Goal: Task Accomplishment & Management: Use online tool/utility

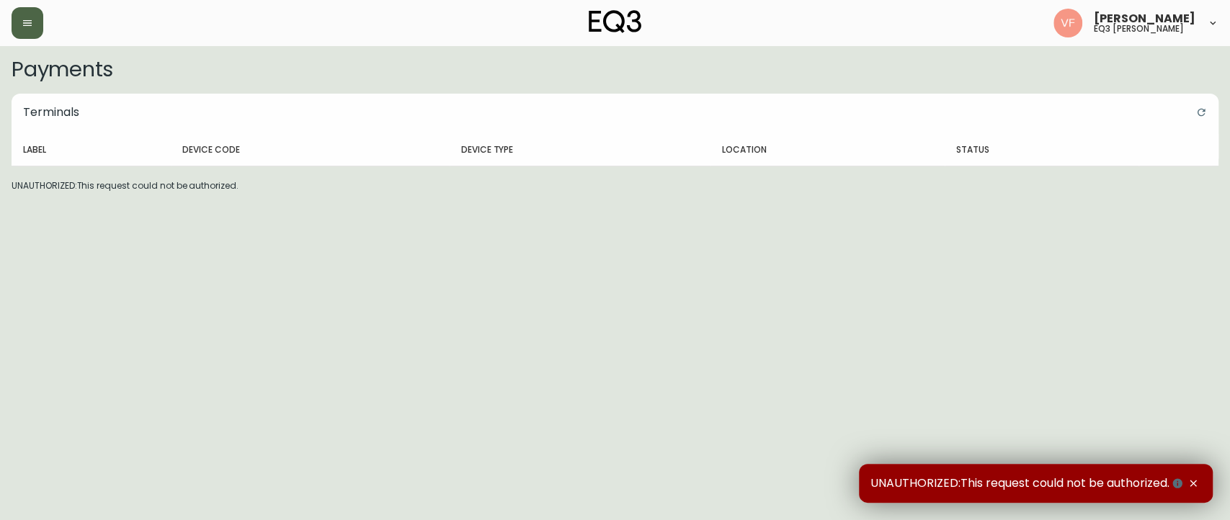
click at [30, 19] on icon "button" at bounding box center [28, 23] width 12 height 12
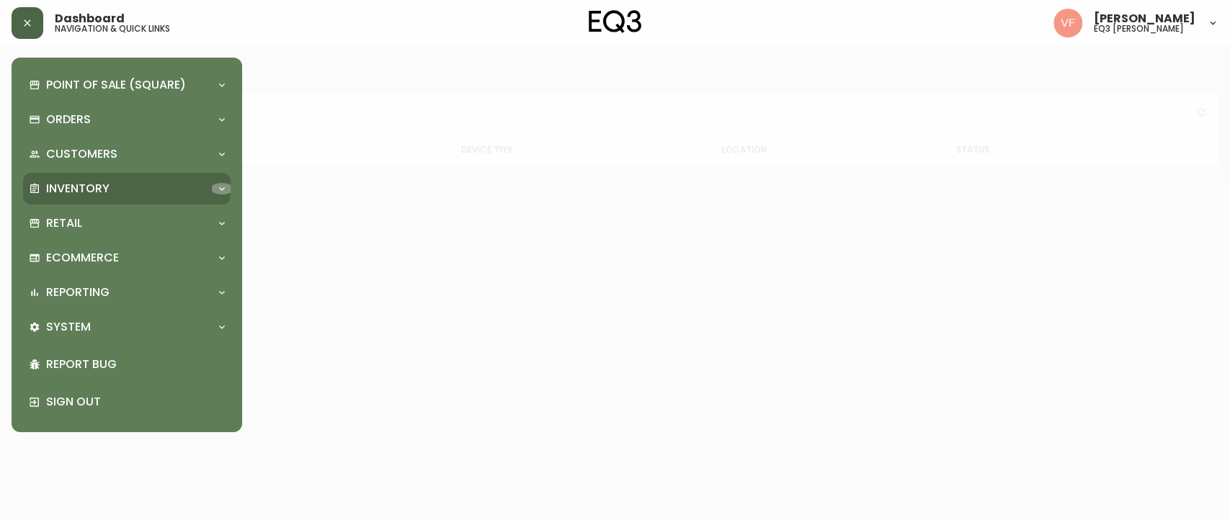
click at [213, 188] on div at bounding box center [221, 189] width 23 height 12
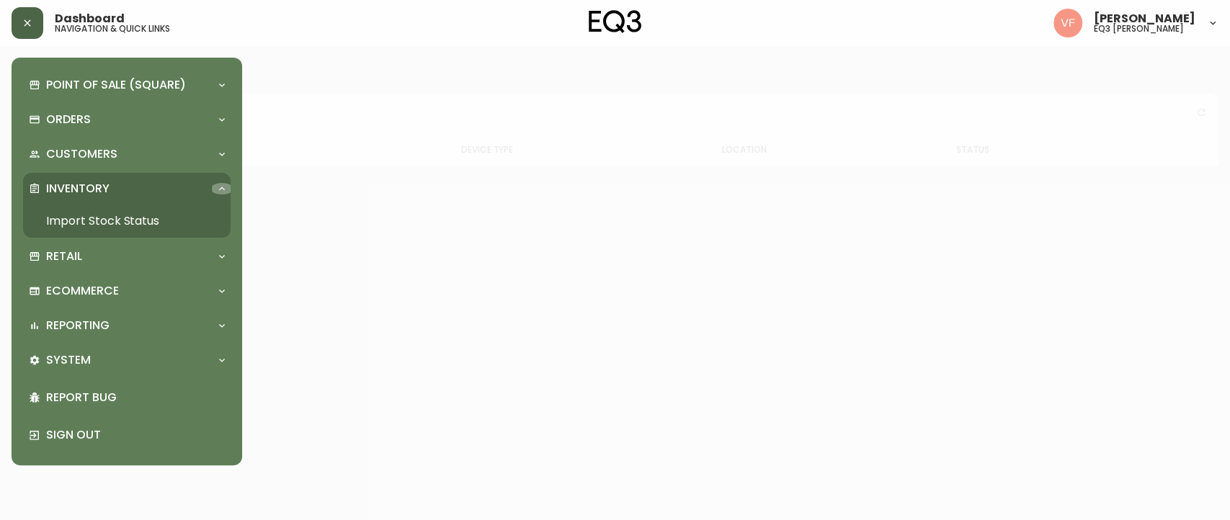
click at [217, 184] on icon at bounding box center [222, 189] width 12 height 12
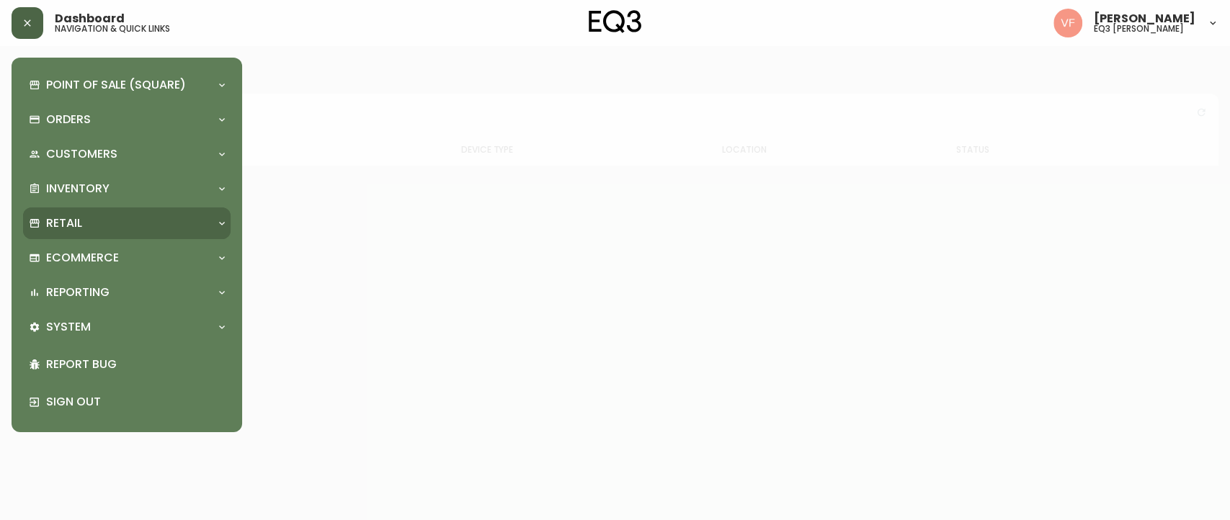
click at [216, 226] on icon at bounding box center [222, 224] width 12 height 12
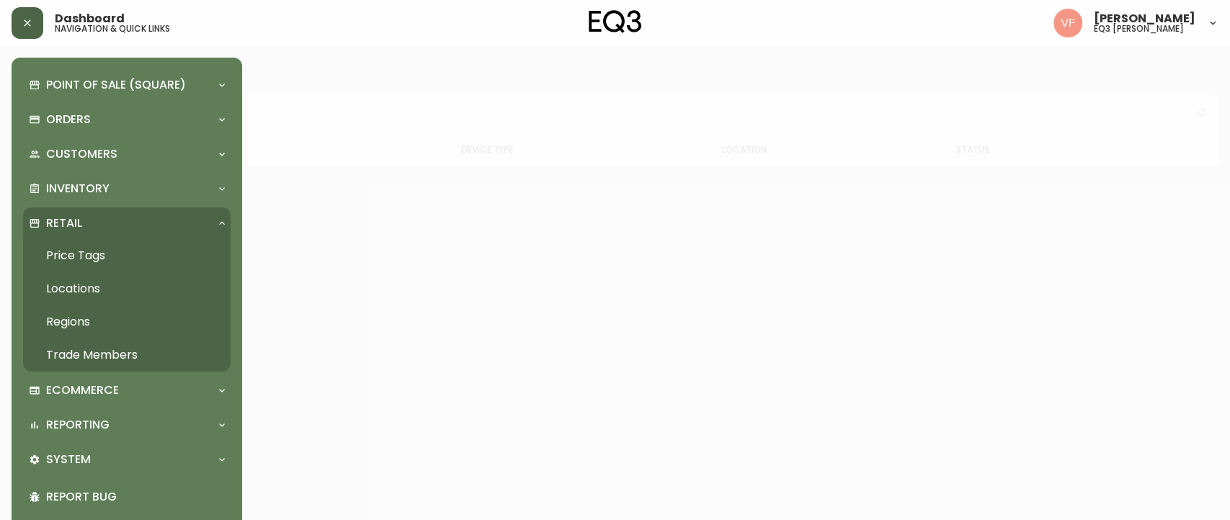
click at [110, 252] on link "Price Tags" at bounding box center [126, 255] width 207 height 33
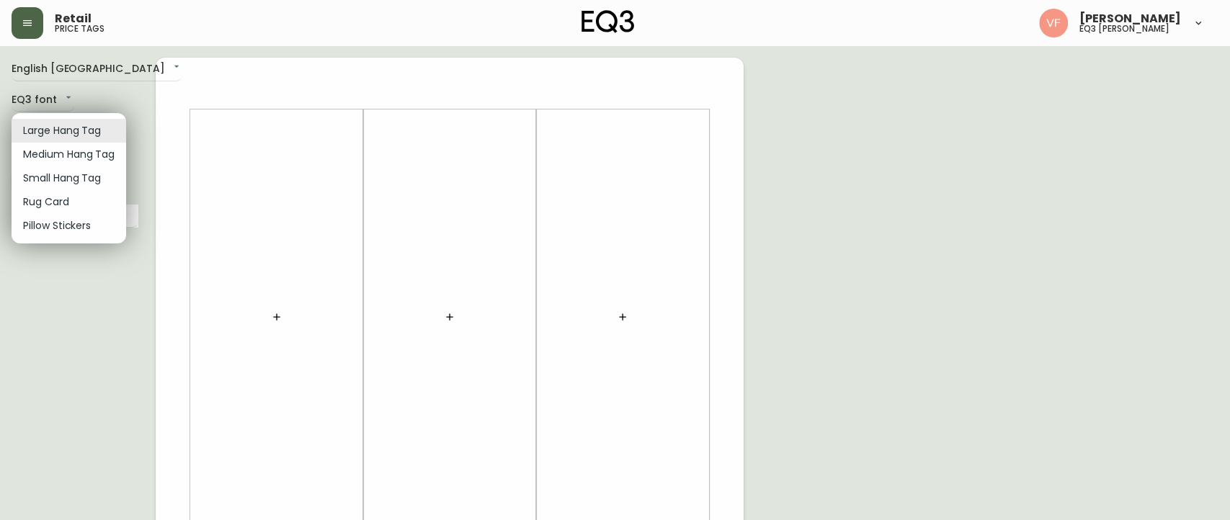
click at [91, 124] on body "Retail price tags [PERSON_NAME] eq3 laval - [PERSON_NAME] English [GEOGRAPHIC_D…" at bounding box center [615, 513] width 1230 height 1026
click at [92, 292] on div at bounding box center [615, 260] width 1230 height 520
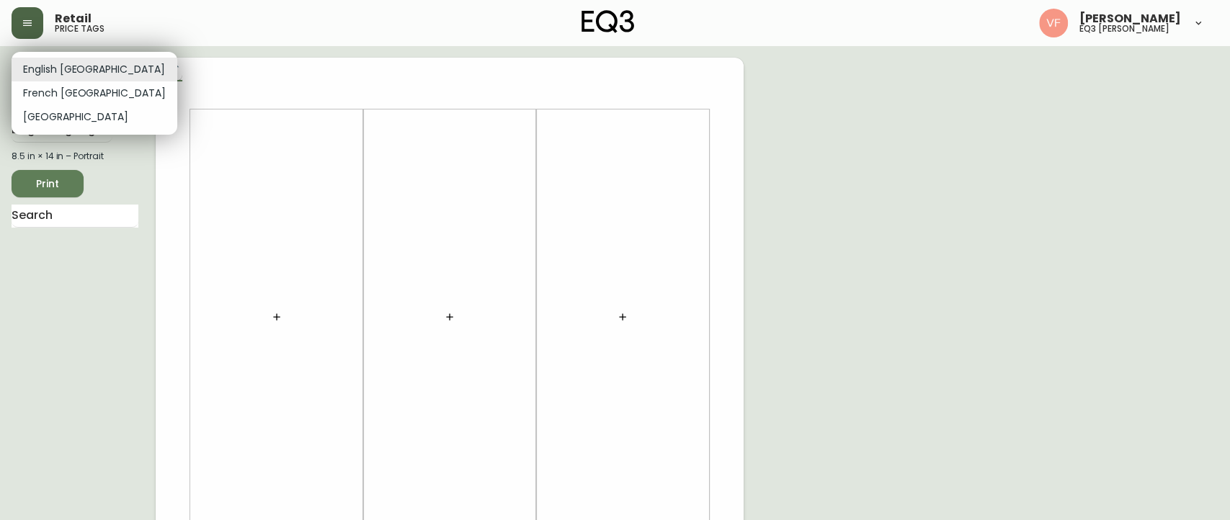
click at [99, 63] on body "Retail price tags [PERSON_NAME] eq3 laval - [PERSON_NAME] English [GEOGRAPHIC_D…" at bounding box center [615, 513] width 1230 height 1026
click at [79, 92] on li "French [GEOGRAPHIC_DATA]" at bounding box center [95, 93] width 166 height 24
type input "fr_CA"
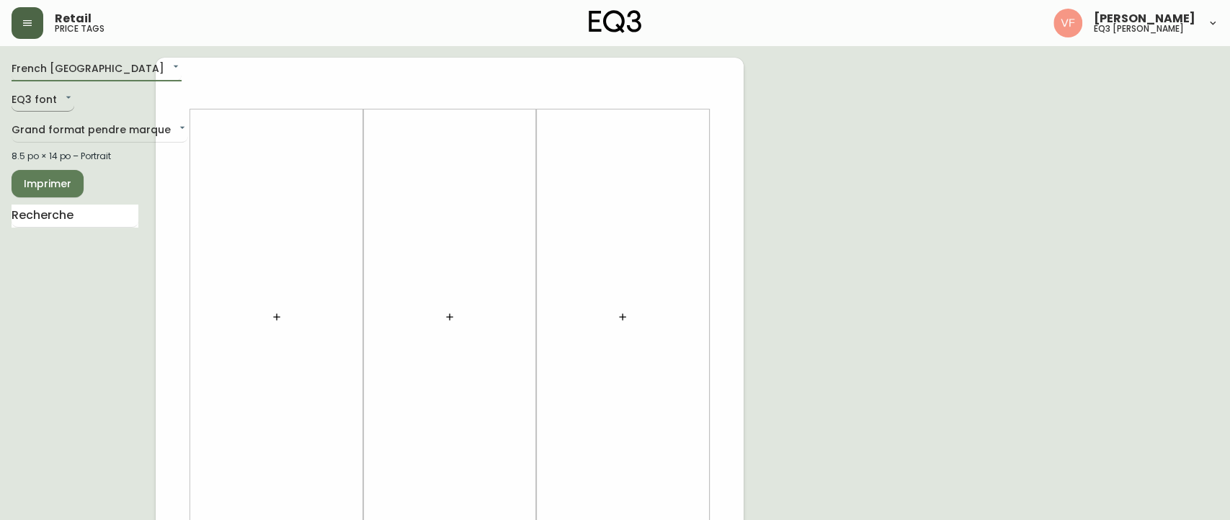
click at [61, 89] on body "Retail price tags [PERSON_NAME] eq3 laval - [PERSON_NAME] French [GEOGRAPHIC_DA…" at bounding box center [615, 513] width 1230 height 1026
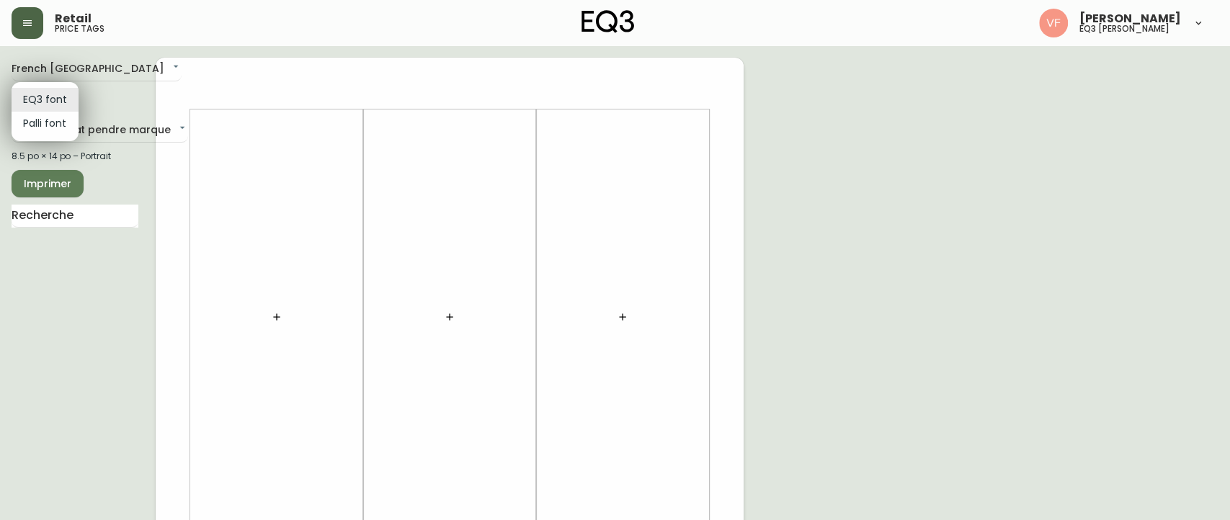
click at [95, 283] on div at bounding box center [615, 260] width 1230 height 520
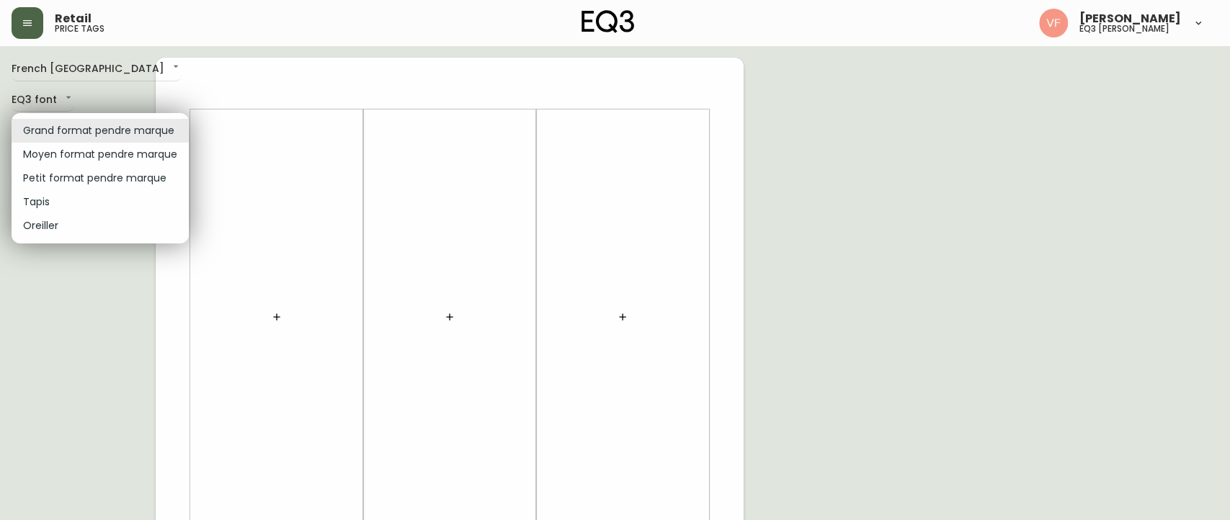
click at [152, 133] on body "Retail price tags [PERSON_NAME] eq3 laval - [PERSON_NAME] French [GEOGRAPHIC_DA…" at bounding box center [615, 513] width 1230 height 1026
click at [86, 336] on div at bounding box center [615, 260] width 1230 height 520
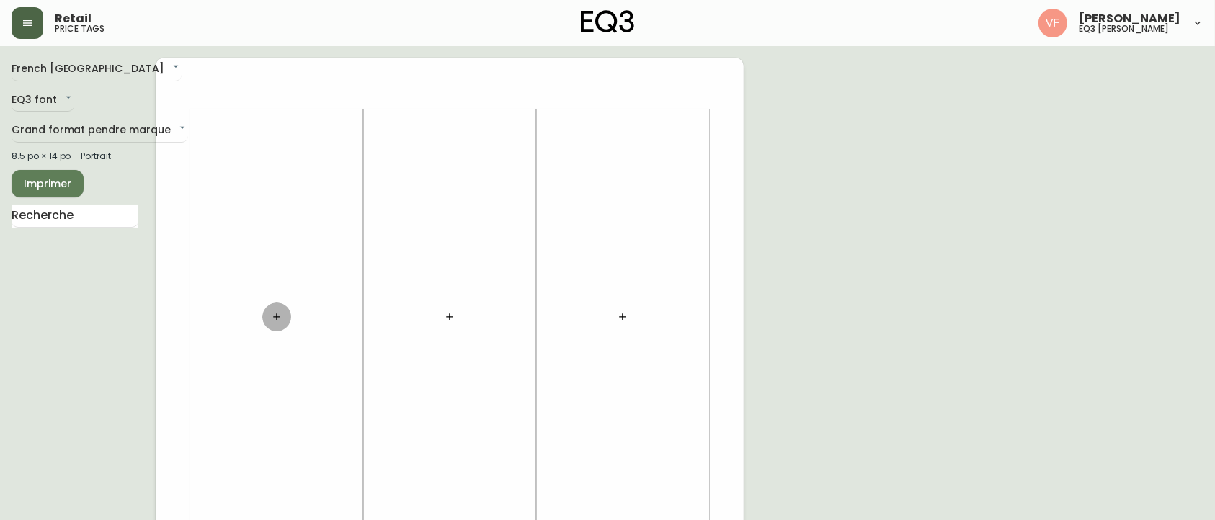
click at [281, 321] on icon "button" at bounding box center [277, 317] width 12 height 12
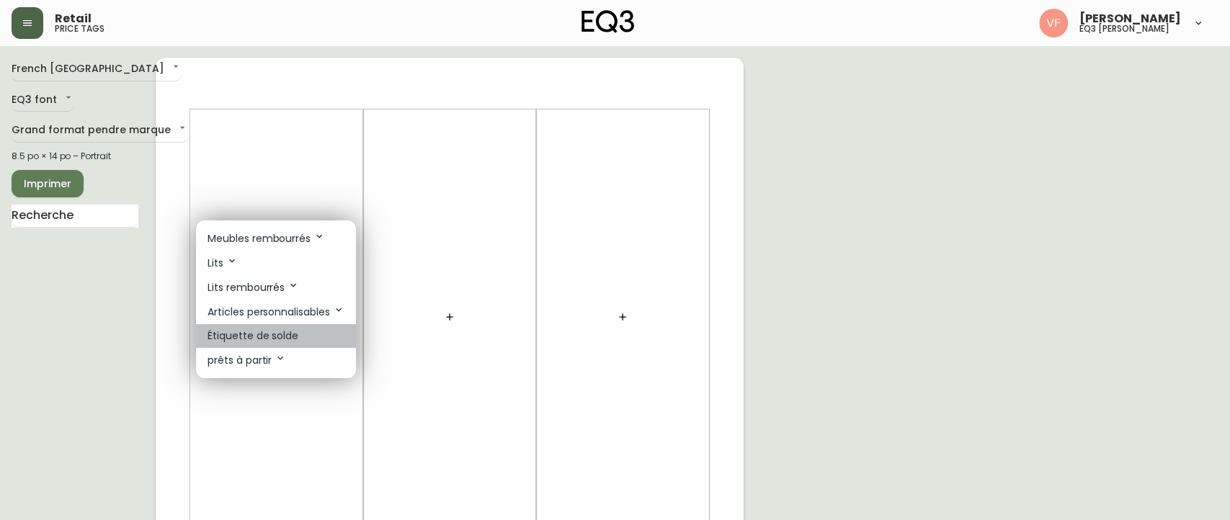
click at [281, 337] on p "Étiquette de solde" at bounding box center [252, 336] width 91 height 15
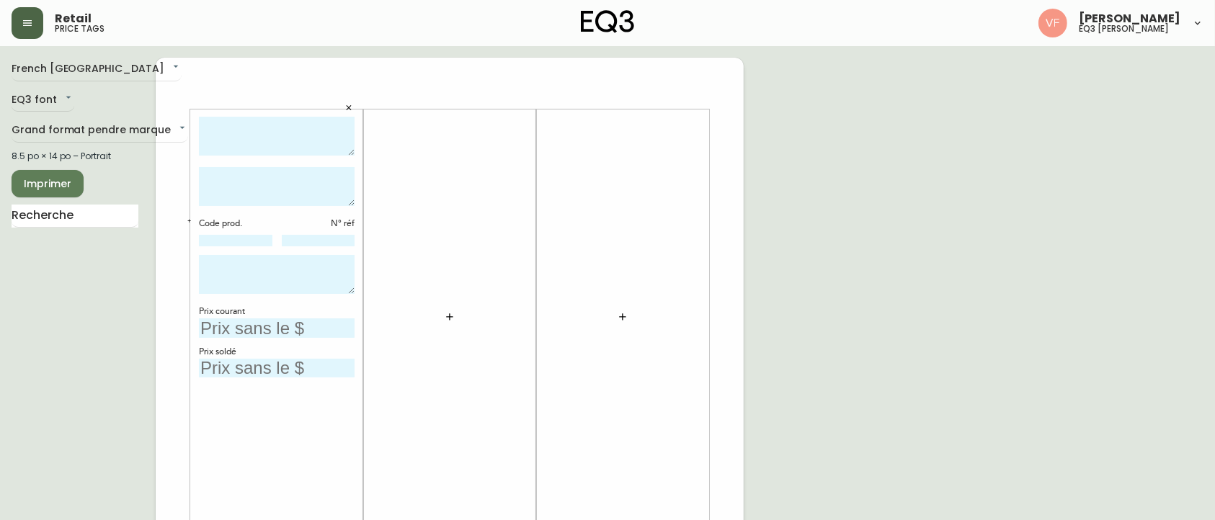
click at [321, 144] on textarea at bounding box center [277, 137] width 156 height 40
drag, startPoint x: 1213, startPoint y: 160, endPoint x: 1212, endPoint y: 262, distance: 102.3
click at [277, 129] on textarea "Tapis" at bounding box center [277, 137] width 156 height 40
type textarea "Tapis BILA 8X10 GRIS FONCÉ"
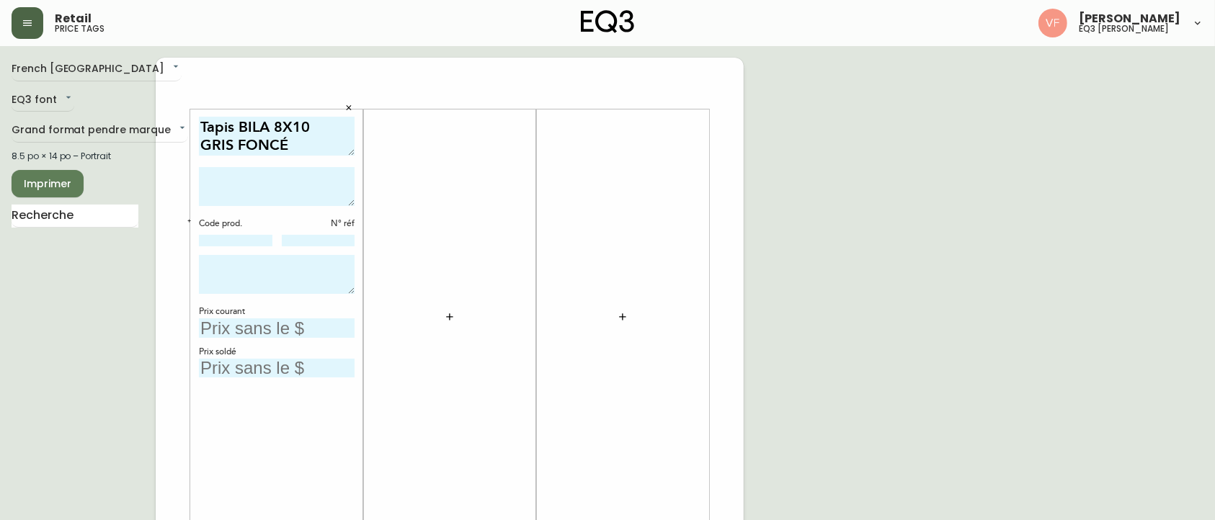
click at [286, 176] on textarea at bounding box center [277, 186] width 156 height 39
click at [261, 238] on input at bounding box center [235, 241] width 73 height 12
paste input "[PHONE_NUMBER]"
type input "[PHONE_NUMBER]"
click at [334, 242] on input at bounding box center [318, 241] width 73 height 12
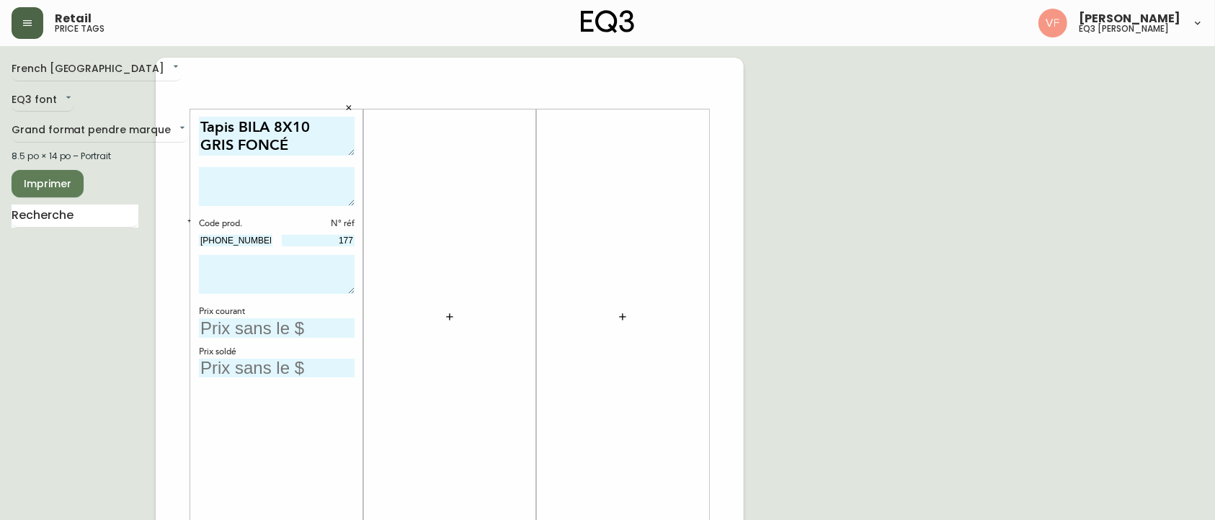
type input "177"
click at [292, 275] on textarea at bounding box center [277, 274] width 156 height 39
click at [296, 279] on textarea at bounding box center [277, 274] width 156 height 39
paste textarea "Ce tapis neutre tissé à la main est un bon point de départ dans toute pièce. Le…"
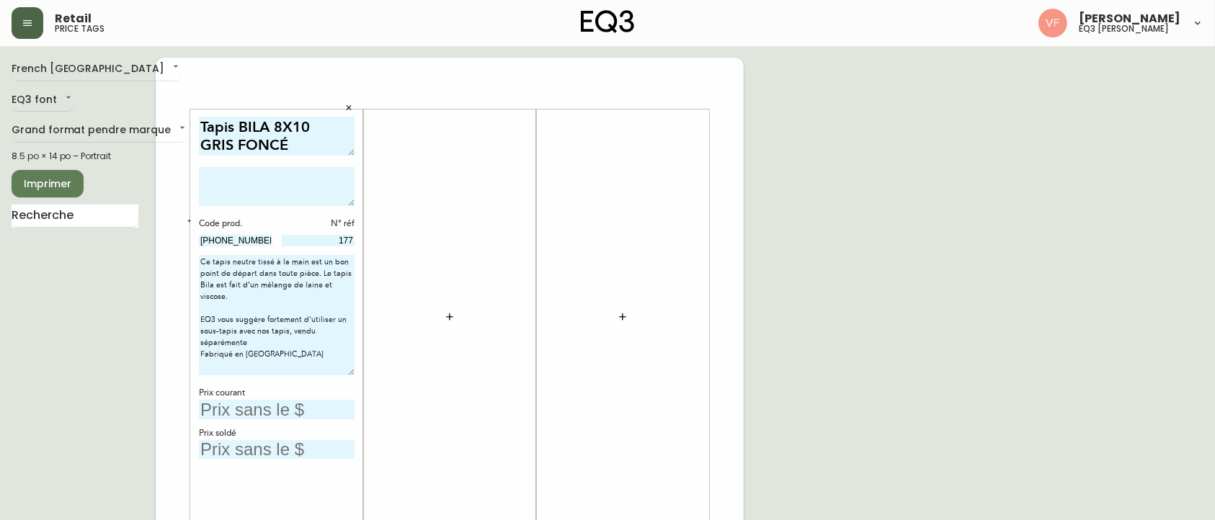
drag, startPoint x: 352, startPoint y: 292, endPoint x: 364, endPoint y: 373, distance: 82.3
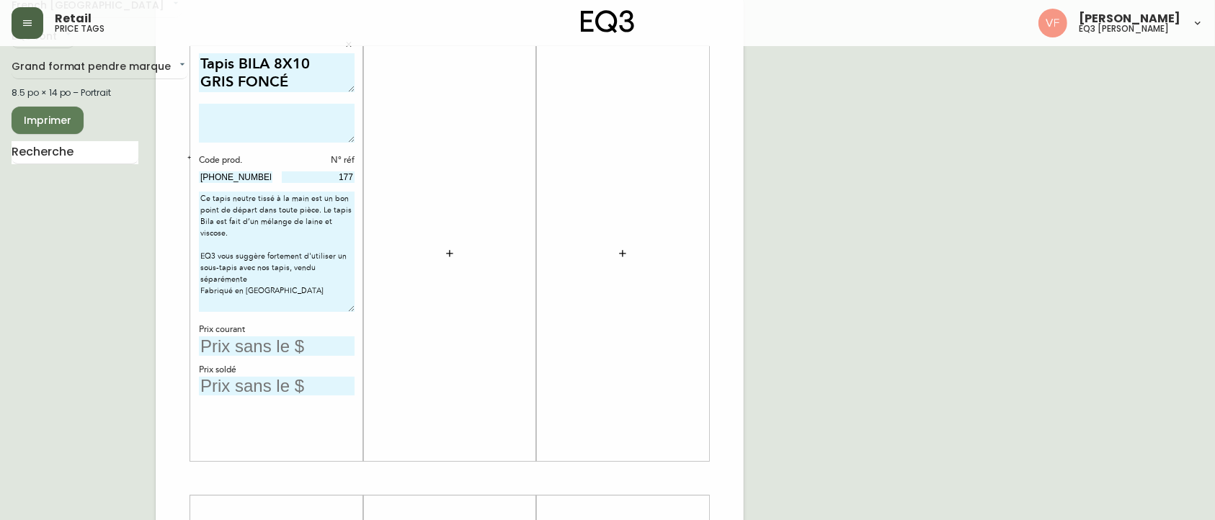
scroll to position [63, 0]
type textarea "Ce tapis neutre tissé à la main est un bon point de départ dans toute pièce. Le…"
click at [256, 345] on input "text" at bounding box center [277, 346] width 156 height 19
type input "1199,99$"
type input "100$"
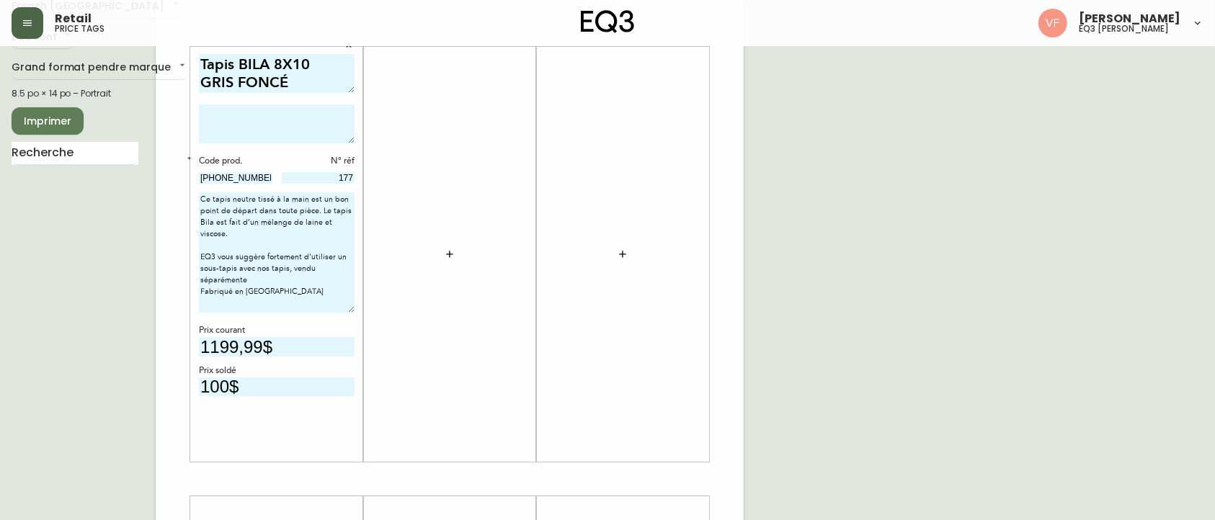
click at [472, 331] on div at bounding box center [450, 254] width 156 height 401
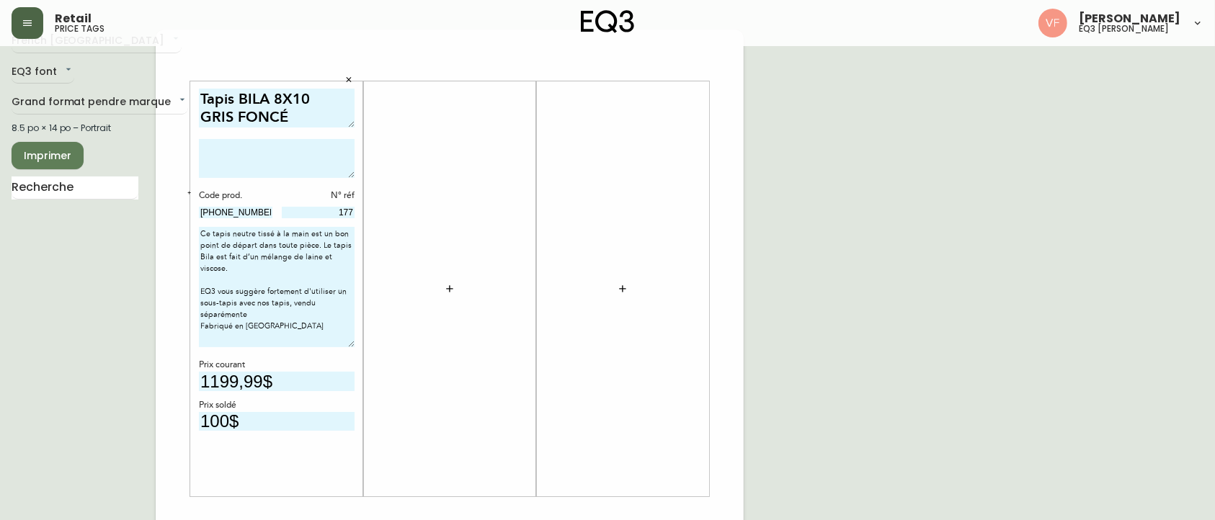
scroll to position [0, 0]
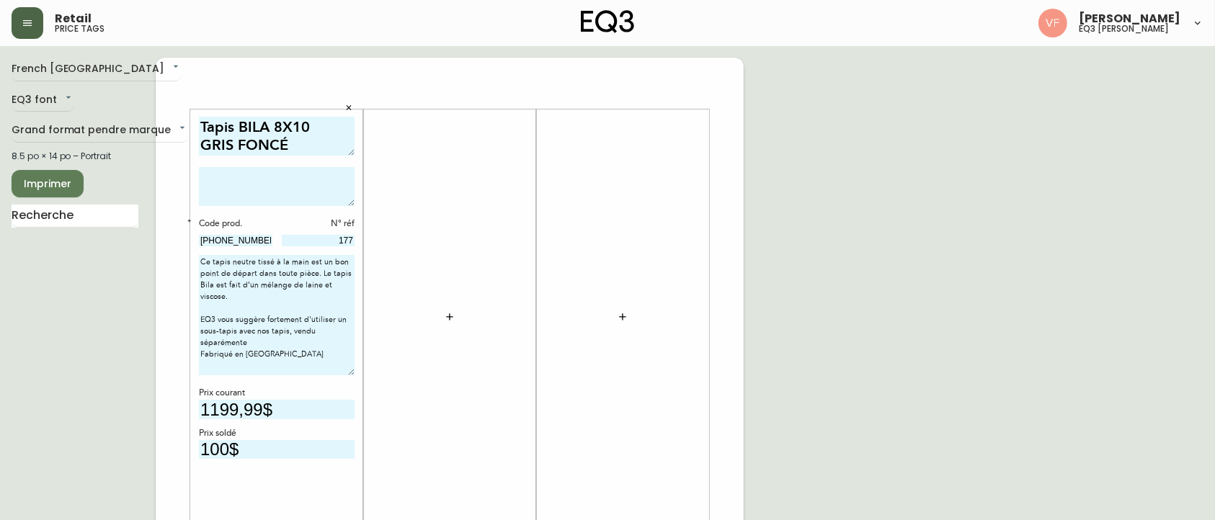
drag, startPoint x: 298, startPoint y: 148, endPoint x: 189, endPoint y: 138, distance: 108.5
type textarea "Tapis BILA 8X10"
click at [269, 176] on textarea at bounding box center [277, 186] width 156 height 39
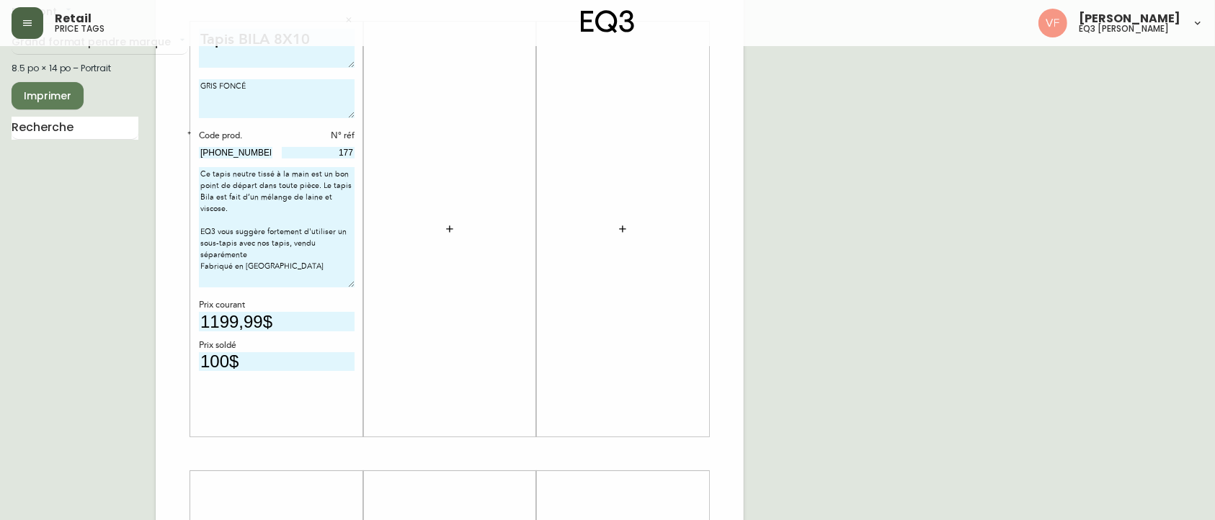
scroll to position [86, 0]
type textarea "GRIS FONCÉ"
click at [446, 227] on icon "button" at bounding box center [450, 231] width 12 height 12
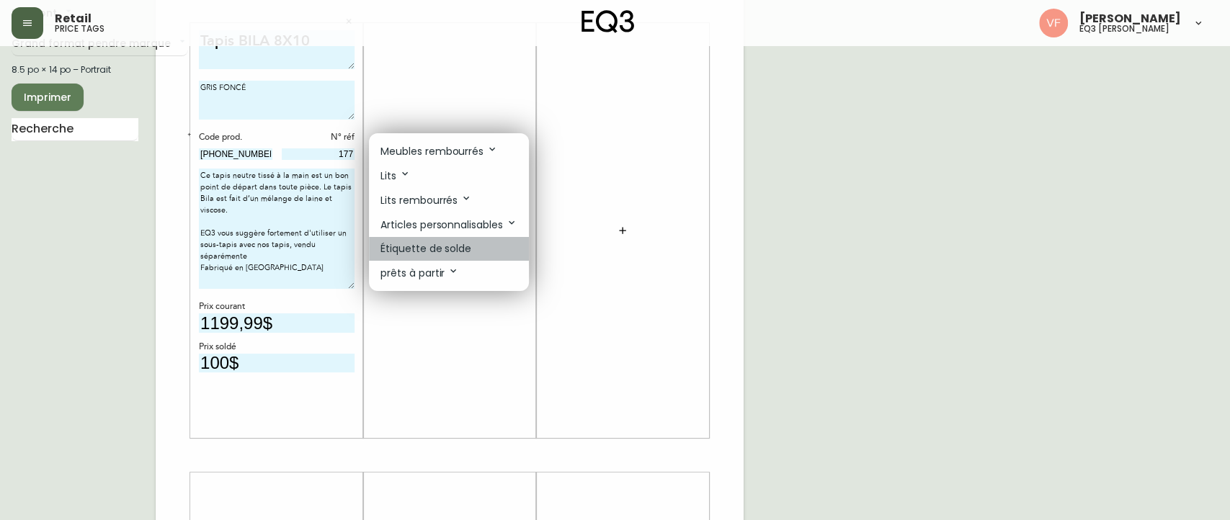
click at [476, 243] on li "Étiquette de solde" at bounding box center [449, 249] width 160 height 24
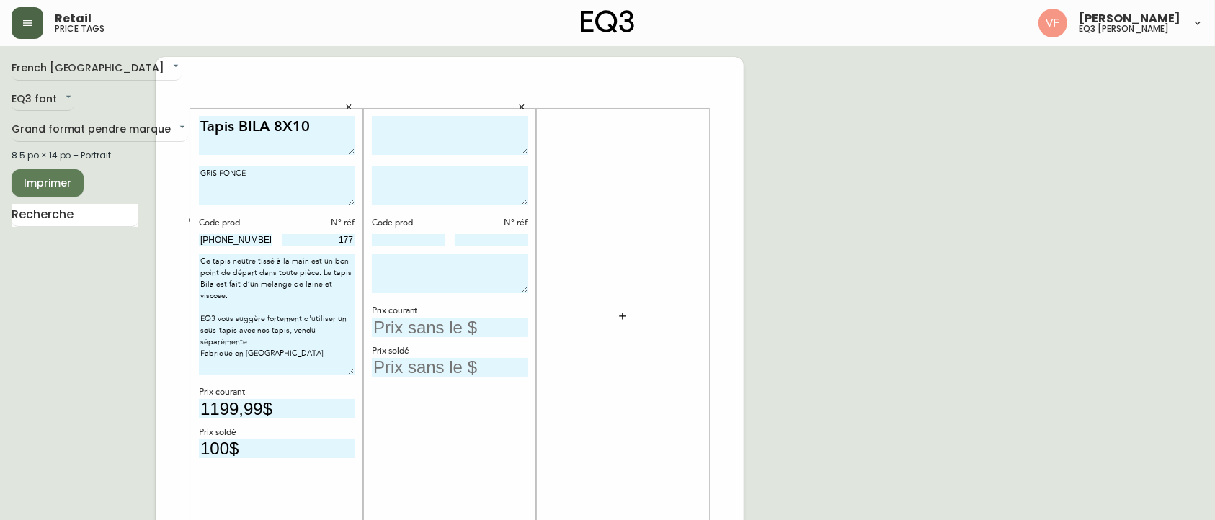
scroll to position [0, 0]
drag, startPoint x: 314, startPoint y: 130, endPoint x: 189, endPoint y: 128, distance: 124.6
click at [400, 131] on textarea at bounding box center [450, 137] width 156 height 40
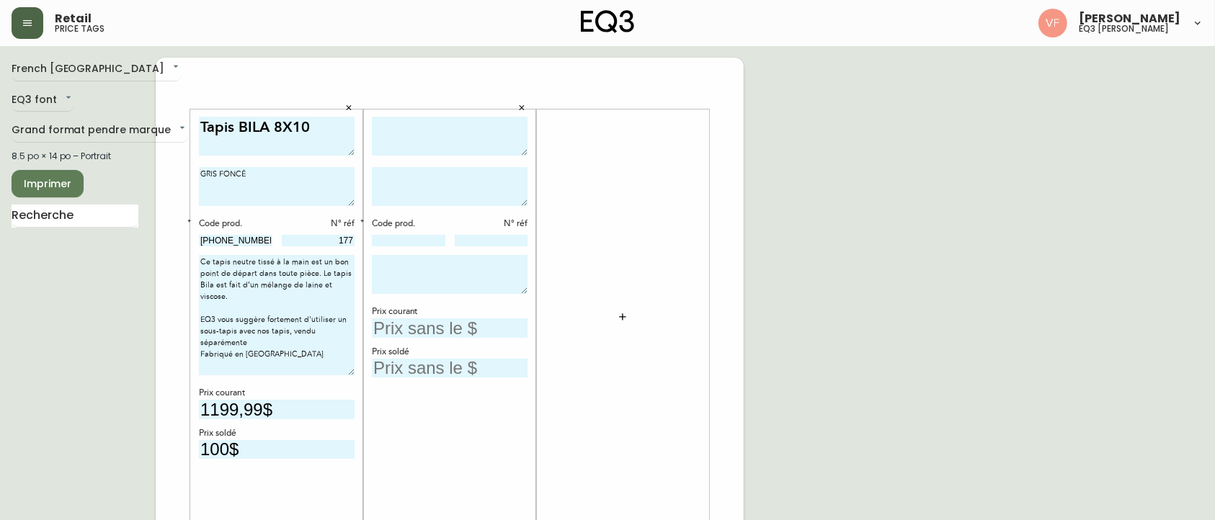
paste textarea "Tapis BILA 8X10"
type textarea "Tapis BILA 8X10"
drag, startPoint x: 256, startPoint y: 174, endPoint x: 167, endPoint y: 174, distance: 89.3
click at [382, 178] on textarea at bounding box center [450, 186] width 156 height 39
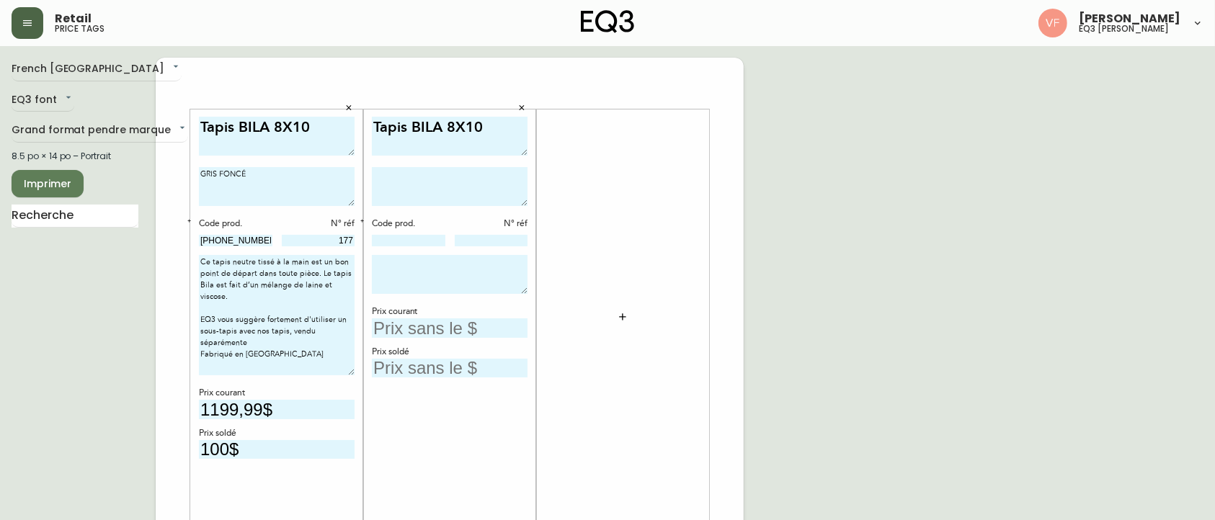
paste textarea "GRIS FONCÉ"
type textarea "GRIS FONCÉ"
drag, startPoint x: 251, startPoint y: 238, endPoint x: 190, endPoint y: 238, distance: 60.5
click at [190, 238] on body "Retail price tags [PERSON_NAME] eq3 laval - [PERSON_NAME] French [GEOGRAPHIC_DA…" at bounding box center [607, 513] width 1215 height 1026
click at [403, 236] on input at bounding box center [408, 241] width 73 height 12
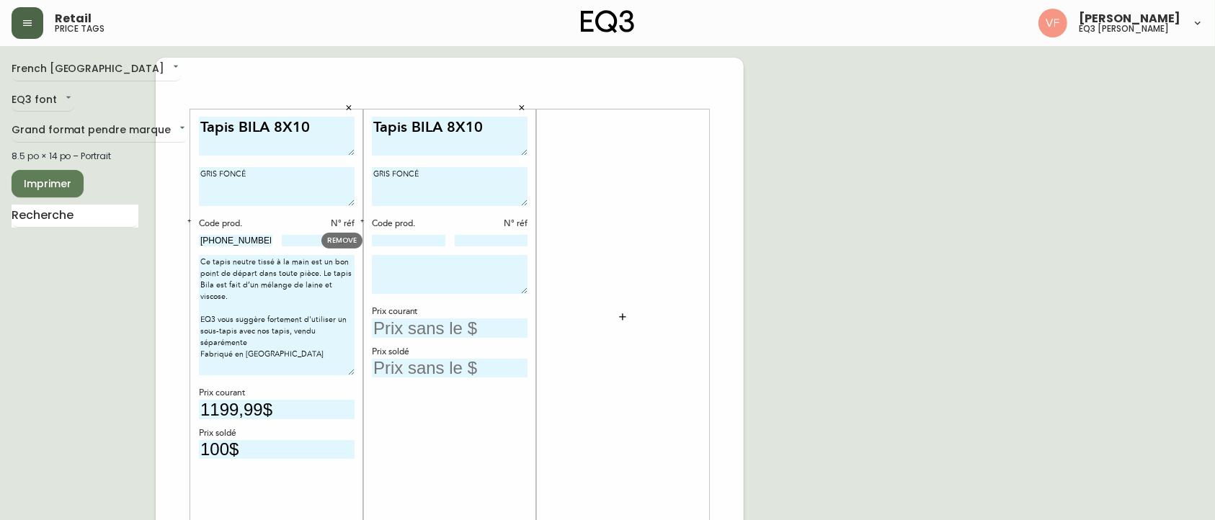
paste input "[PHONE_NUMBER]"
type input "[PHONE_NUMBER]"
drag, startPoint x: 200, startPoint y: 257, endPoint x: 317, endPoint y: 369, distance: 162.0
click at [317, 369] on textarea "Ce tapis neutre tissé à la main est un bon point de départ dans toute pièce. Le…" at bounding box center [277, 315] width 156 height 120
click at [443, 269] on textarea at bounding box center [450, 274] width 156 height 39
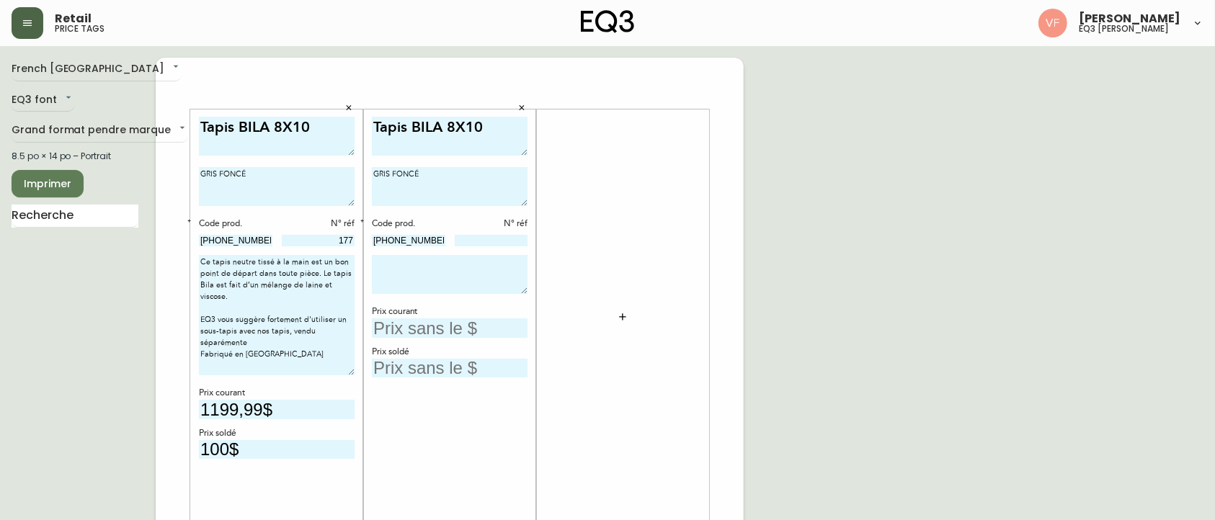
paste textarea "Ce tapis neutre tissé à la main est un bon point de départ dans toute pièce. Le…"
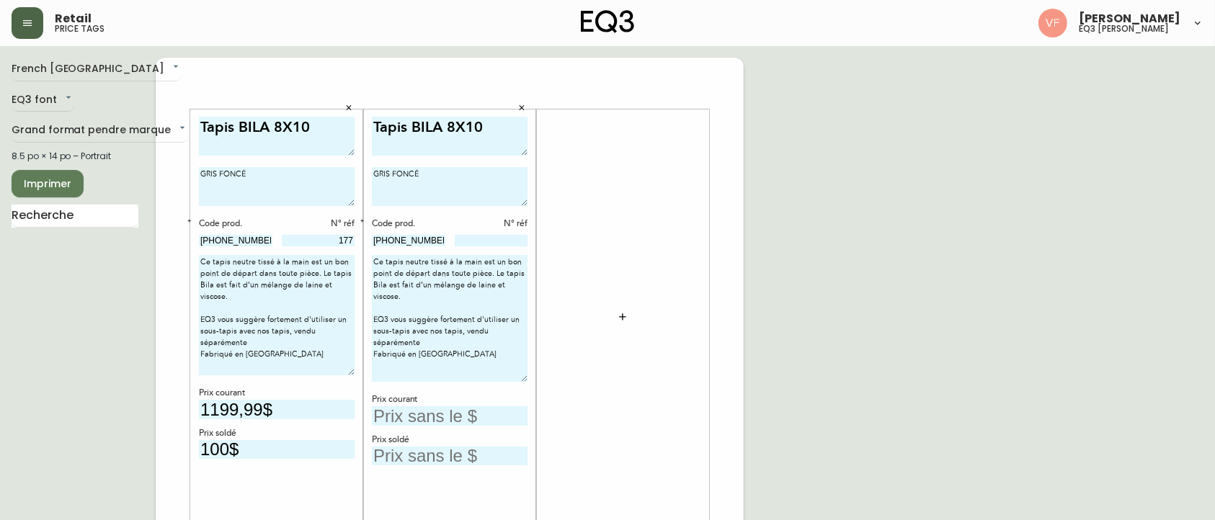
drag, startPoint x: 524, startPoint y: 292, endPoint x: 522, endPoint y: 380, distance: 88.6
click at [522, 380] on textarea "Ce tapis neutre tissé à la main est un bon point de départ dans toute pièce. Le…" at bounding box center [450, 318] width 156 height 127
type textarea "Ce tapis neutre tissé à la main est un bon point de départ dans toute pièce. Le…"
drag, startPoint x: 298, startPoint y: 407, endPoint x: 166, endPoint y: 424, distance: 132.2
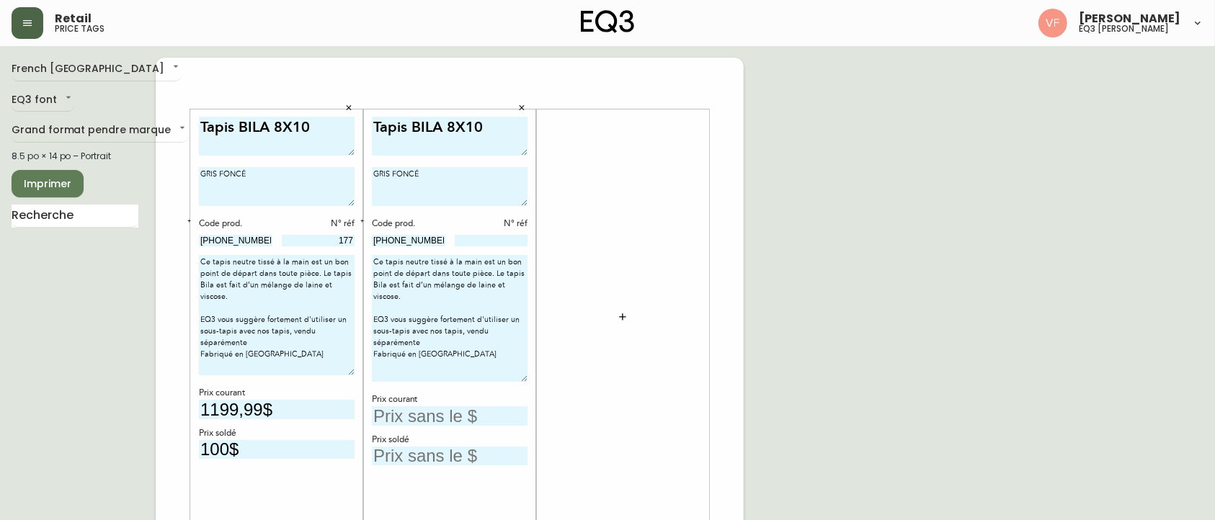
click at [456, 416] on input "text" at bounding box center [450, 415] width 156 height 19
type input "1199,99$"
drag, startPoint x: 256, startPoint y: 452, endPoint x: 124, endPoint y: 431, distance: 134.3
drag, startPoint x: 277, startPoint y: 447, endPoint x: 188, endPoint y: 448, distance: 88.6
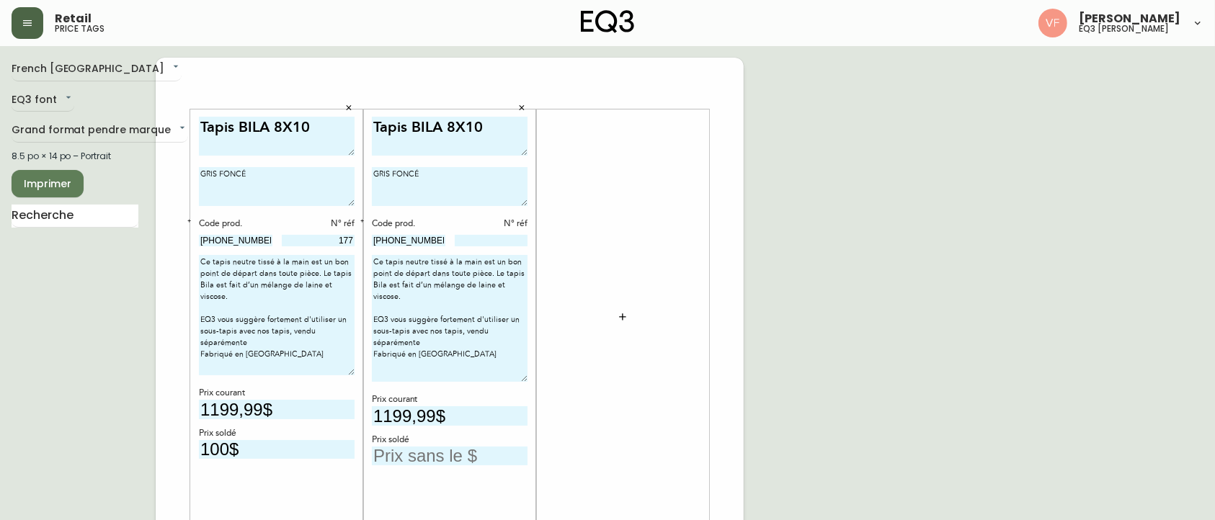
click at [424, 452] on input "text" at bounding box center [450, 456] width 156 height 19
type input "100$"
click at [515, 242] on input at bounding box center [491, 241] width 73 height 12
type input "185"
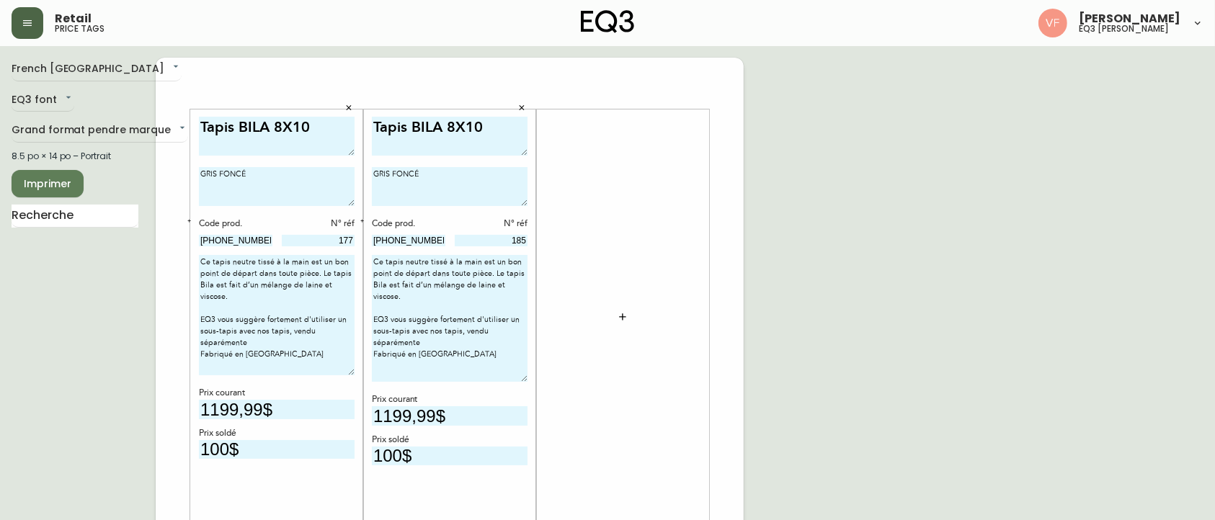
click at [627, 315] on icon "button" at bounding box center [623, 317] width 12 height 12
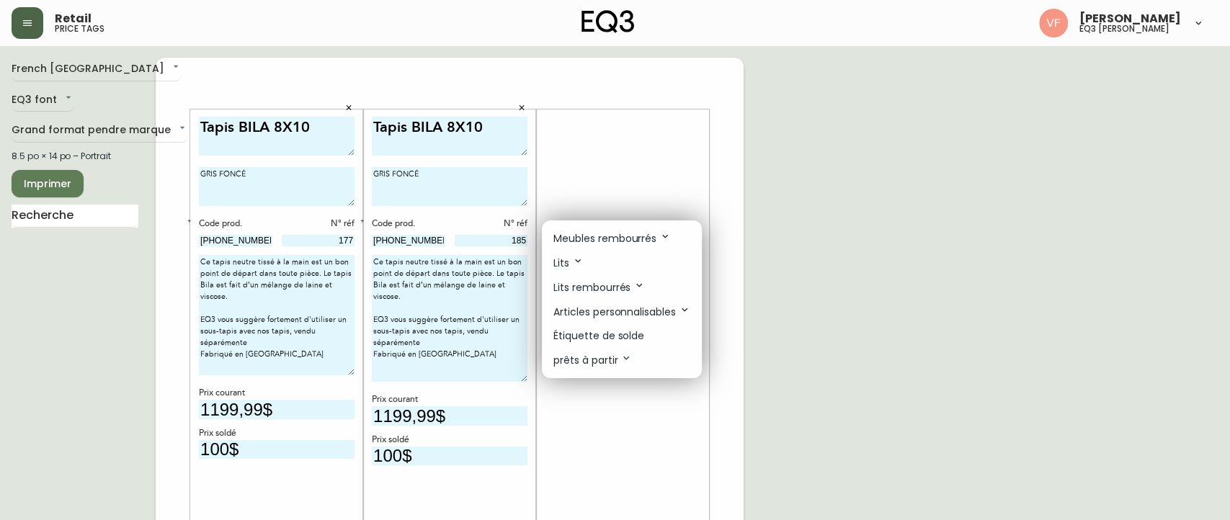
click at [638, 335] on p "Étiquette de solde" at bounding box center [598, 336] width 91 height 15
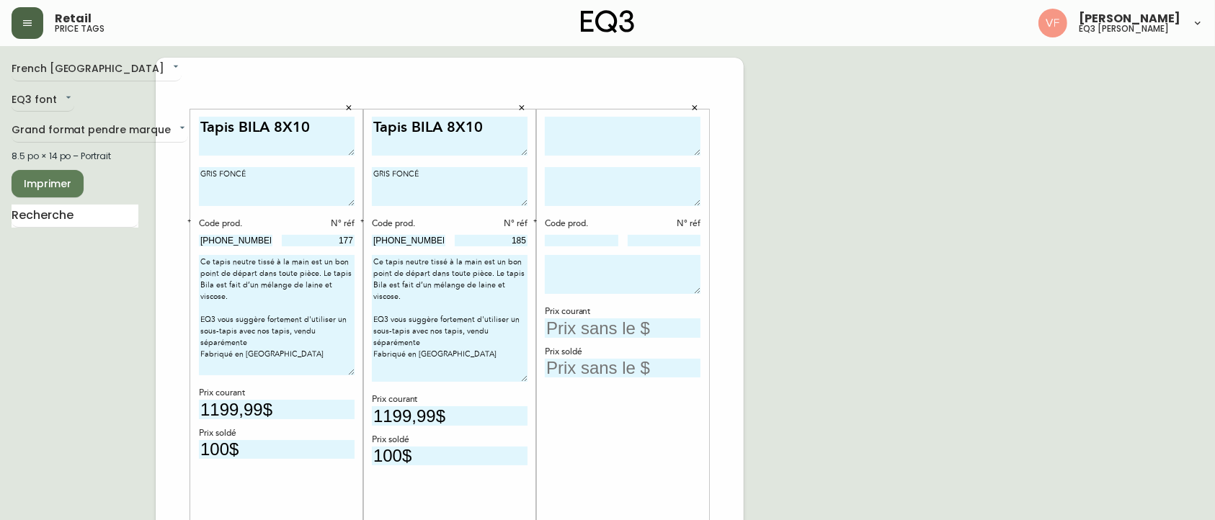
drag, startPoint x: 484, startPoint y: 125, endPoint x: 371, endPoint y: 122, distance: 113.1
click at [372, 122] on textarea "Tapis BILA 8X10" at bounding box center [450, 137] width 156 height 40
click at [573, 138] on textarea at bounding box center [623, 137] width 156 height 40
paste textarea "Tapis BILA 8X10"
type textarea "Tapis BILA 8X10"
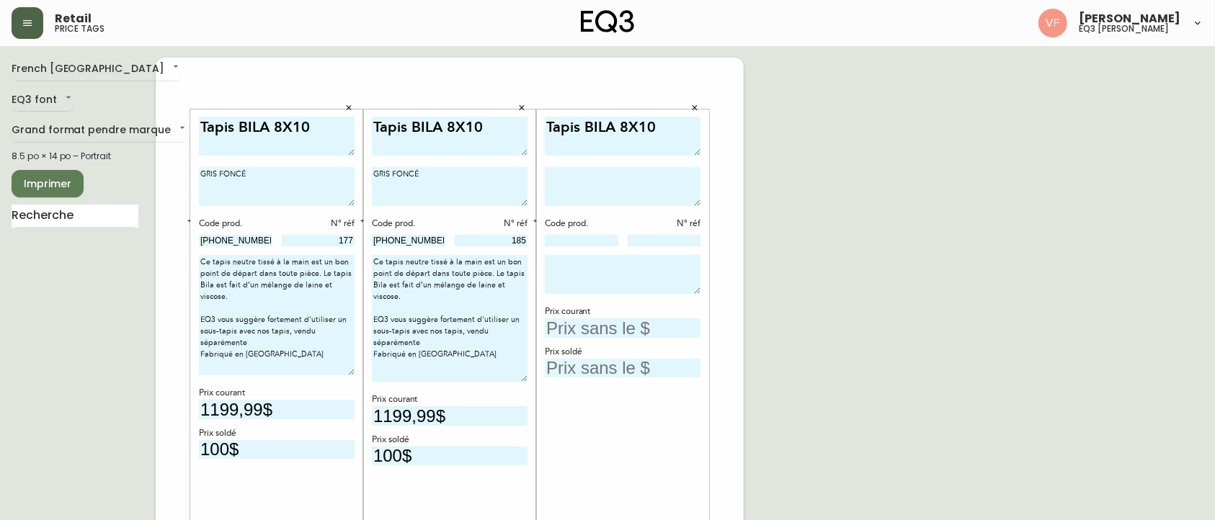
drag, startPoint x: 425, startPoint y: 175, endPoint x: 367, endPoint y: 174, distance: 57.7
click at [367, 174] on div "Tapis BILA 8X10 GRIS FONCÉ Code prod. N° réf [PHONE_NUMBER] [DATE] tapis neutre…" at bounding box center [449, 317] width 173 height 415
click at [593, 179] on textarea at bounding box center [623, 186] width 156 height 39
paste textarea "GRIS FONCÉ"
type textarea "GRIS FONCÉ"
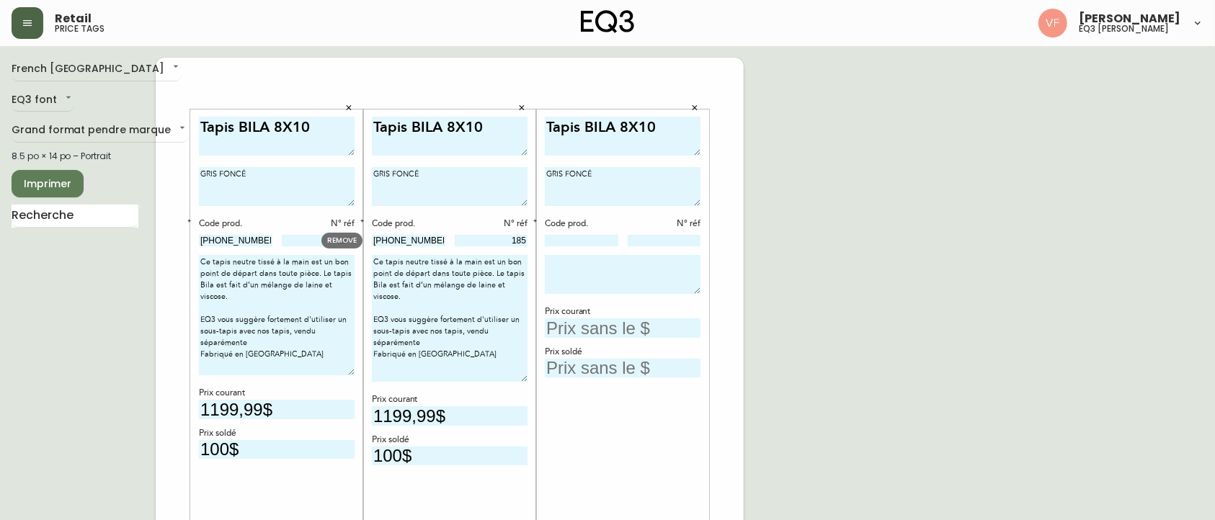
drag, startPoint x: 432, startPoint y: 239, endPoint x: 369, endPoint y: 237, distance: 62.7
click at [369, 237] on body "Retail price tags [PERSON_NAME] eq3 laval - [PERSON_NAME] French [GEOGRAPHIC_DA…" at bounding box center [607, 513] width 1215 height 1026
click at [580, 243] on input at bounding box center [581, 241] width 73 height 12
paste input "[PHONE_NUMBER]"
type input "[PHONE_NUMBER]"
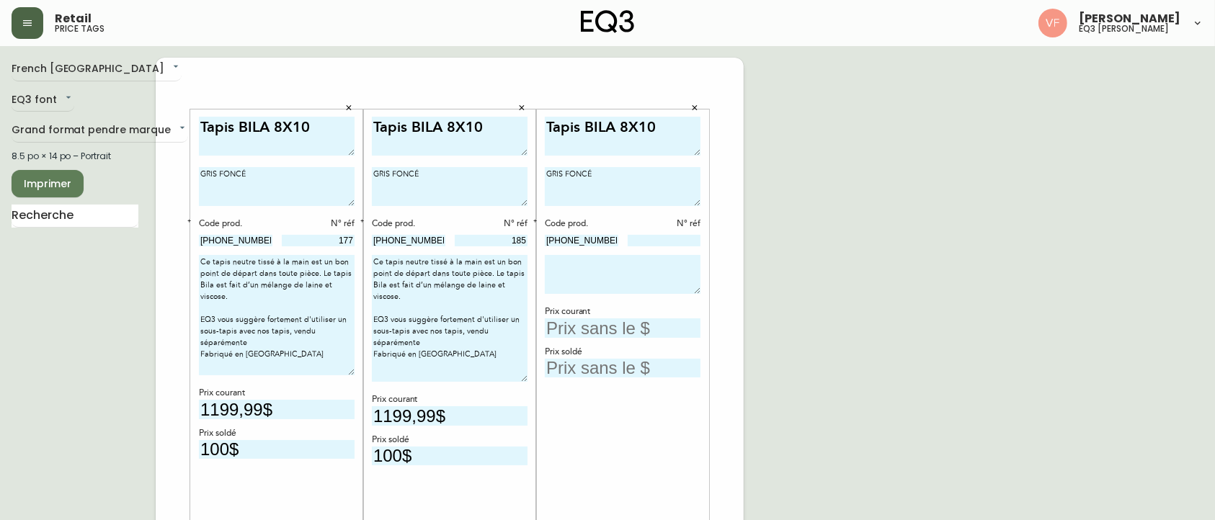
drag, startPoint x: 371, startPoint y: 257, endPoint x: 465, endPoint y: 365, distance: 143.5
click at [465, 365] on textarea "Ce tapis neutre tissé à la main est un bon point de départ dans toute pièce. Le…" at bounding box center [450, 318] width 156 height 127
click at [598, 268] on textarea at bounding box center [623, 274] width 156 height 39
paste textarea "Ce tapis neutre tissé à la main est un bon point de départ dans toute pièce. Le…"
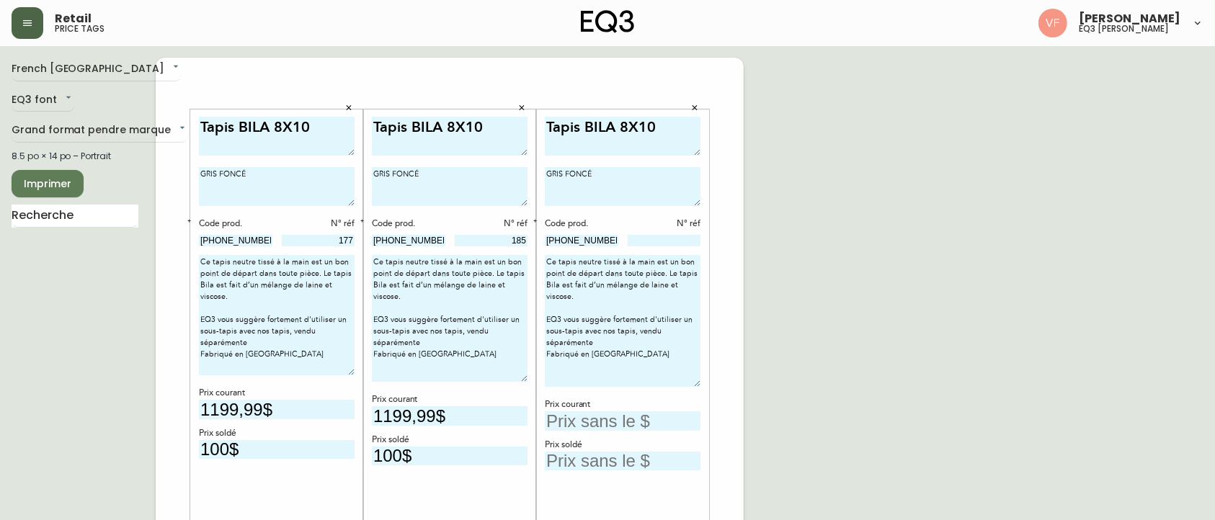
drag, startPoint x: 697, startPoint y: 290, endPoint x: 705, endPoint y: 383, distance: 93.2
click at [705, 383] on div "Tapis BILA 8X10 GRIS FONCÉ Code prod. N° réf [PHONE_NUMBER] Ce tapis neutre tis…" at bounding box center [622, 317] width 173 height 415
type textarea "Ce tapis neutre tissé à la main est un bon point de départ dans toute pièce. Le…"
drag, startPoint x: 454, startPoint y: 416, endPoint x: 361, endPoint y: 408, distance: 93.2
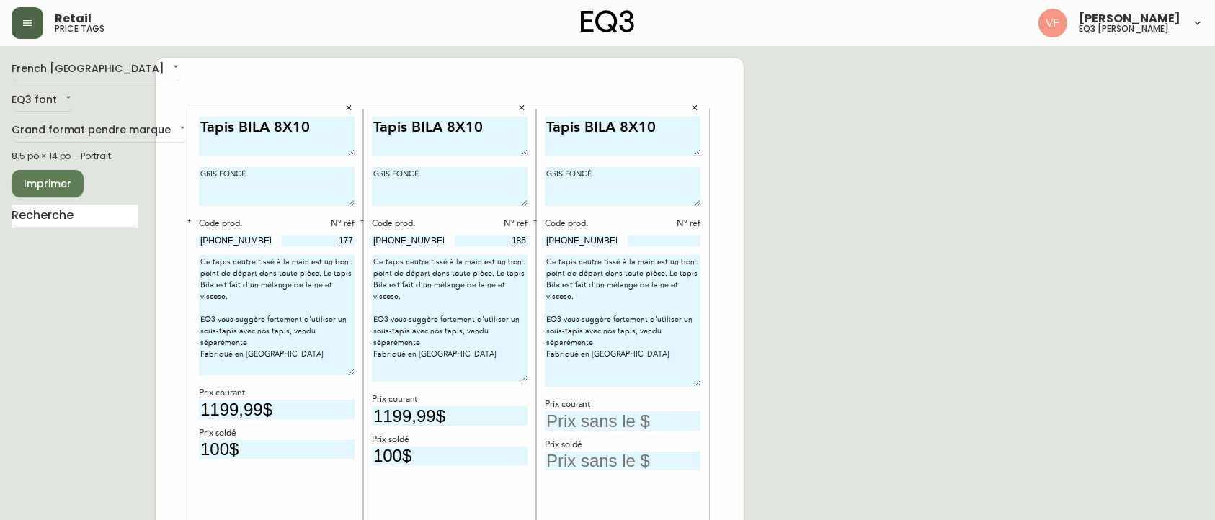
click at [609, 424] on input "text" at bounding box center [623, 420] width 156 height 19
type input "1199,99$"
drag, startPoint x: 424, startPoint y: 453, endPoint x: 323, endPoint y: 450, distance: 100.2
type input "100$"
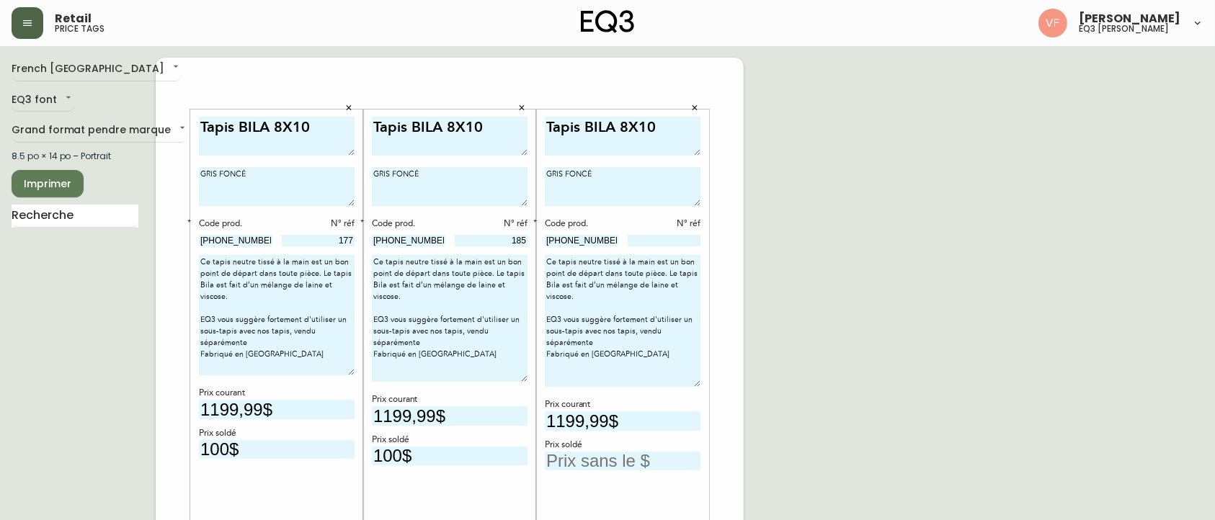
click at [645, 454] on input "text" at bounding box center [623, 461] width 156 height 19
type input "100$"
click at [646, 241] on input at bounding box center [663, 241] width 73 height 12
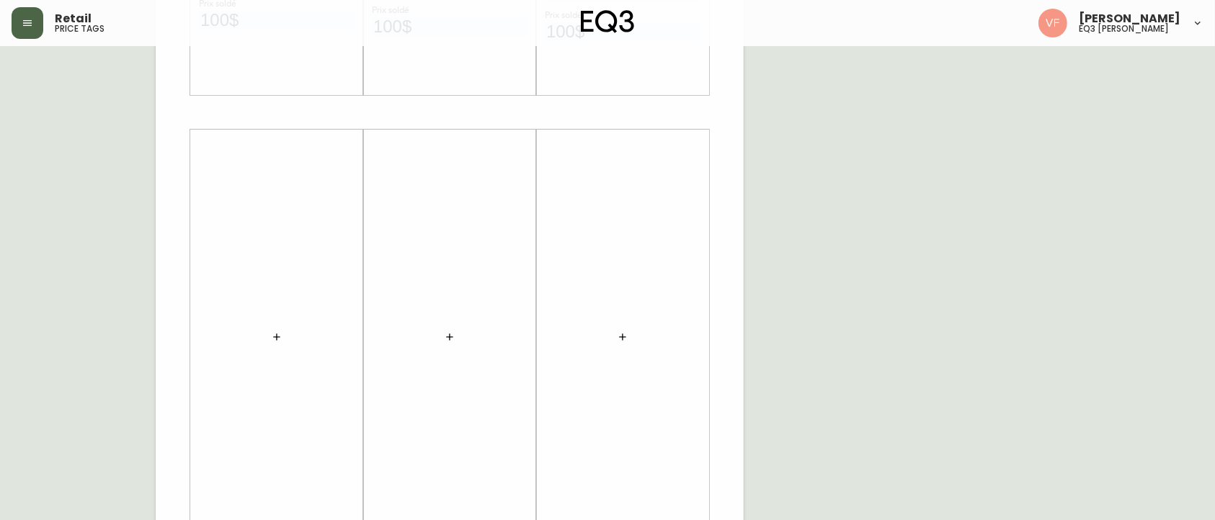
scroll to position [437, 0]
type input "192"
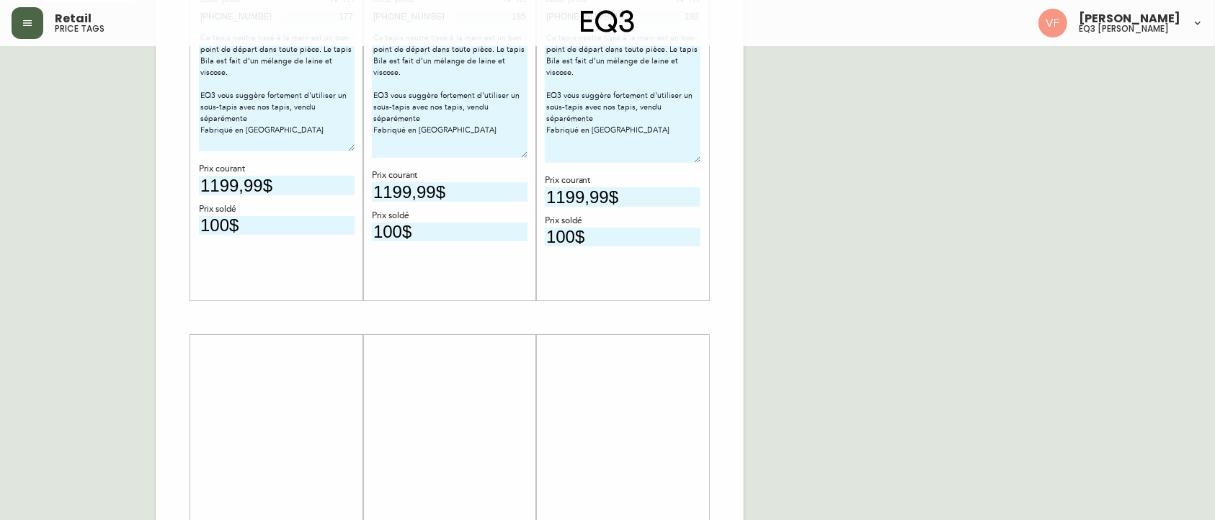
scroll to position [330, 0]
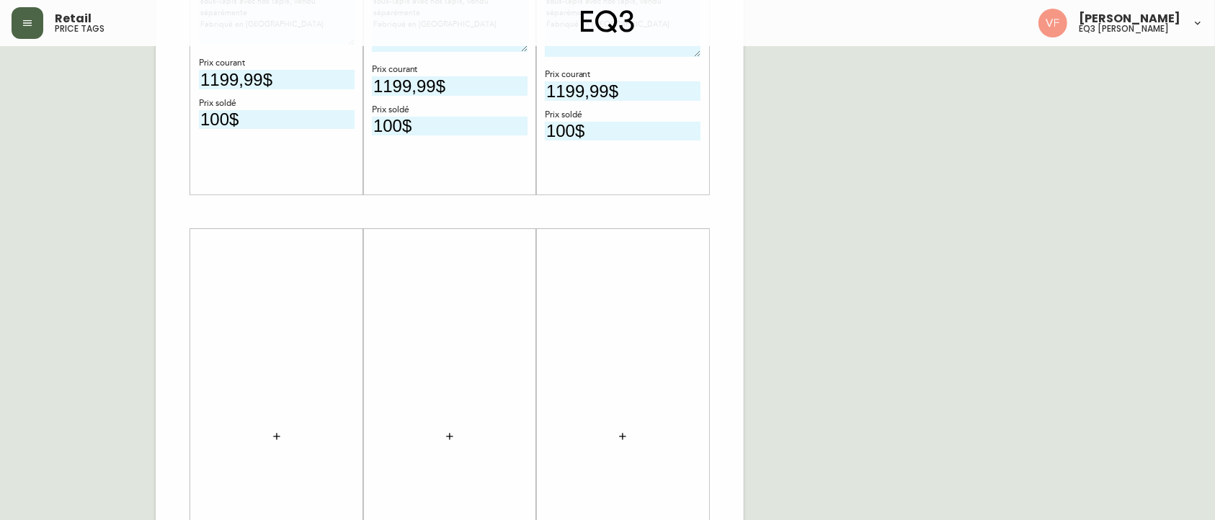
click at [277, 432] on icon "button" at bounding box center [277, 437] width 12 height 12
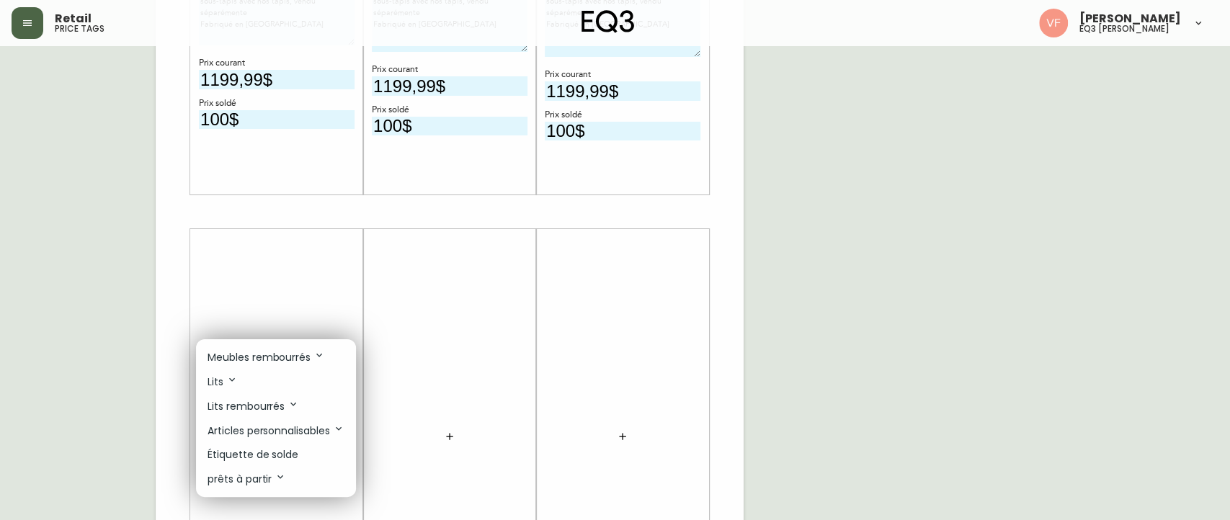
click at [294, 457] on p "Étiquette de solde" at bounding box center [252, 454] width 91 height 15
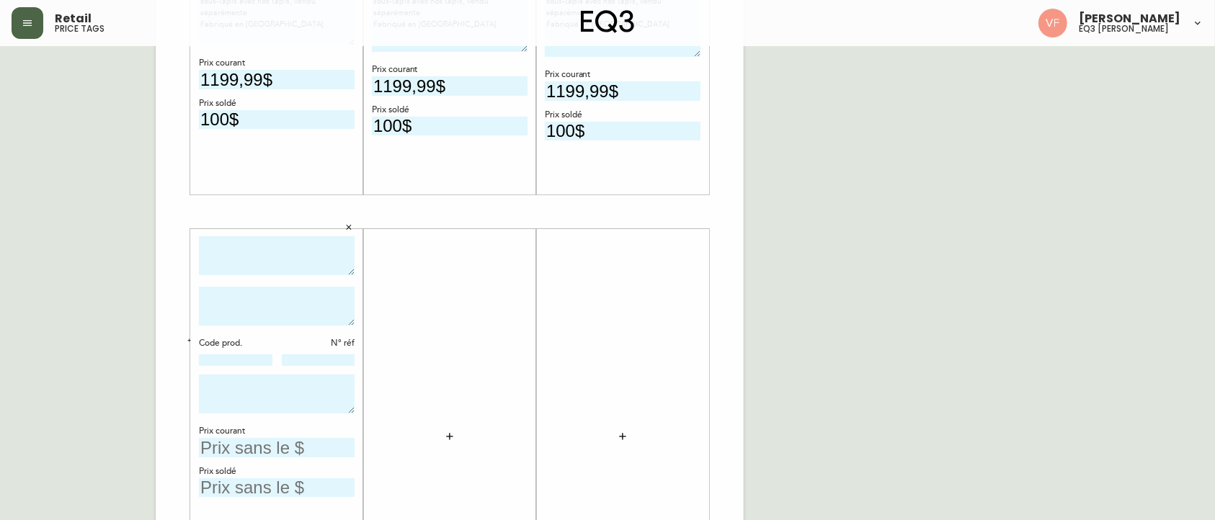
click at [261, 251] on textarea at bounding box center [277, 256] width 156 height 40
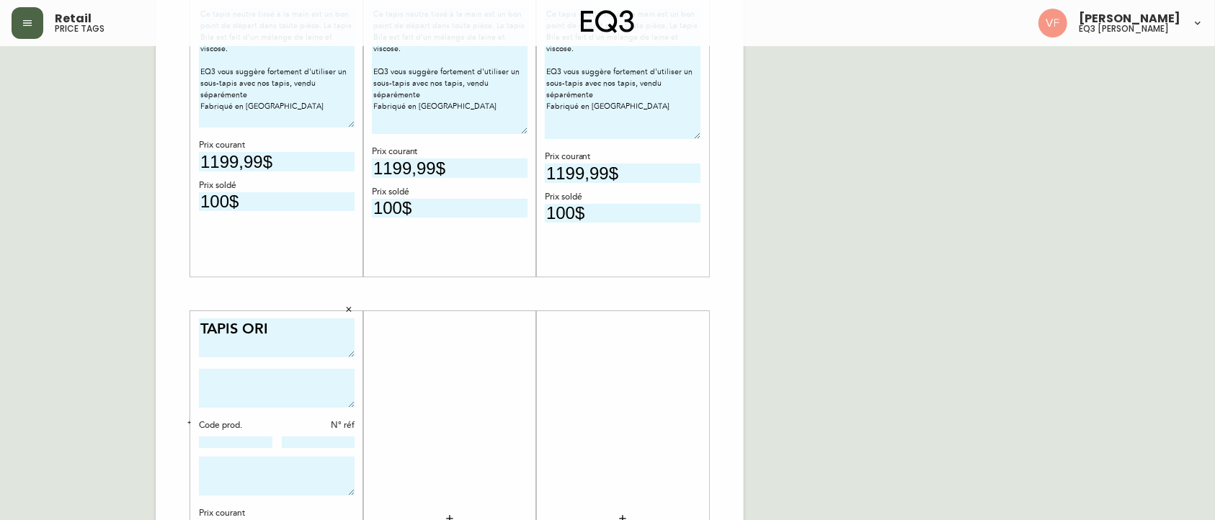
scroll to position [246, 0]
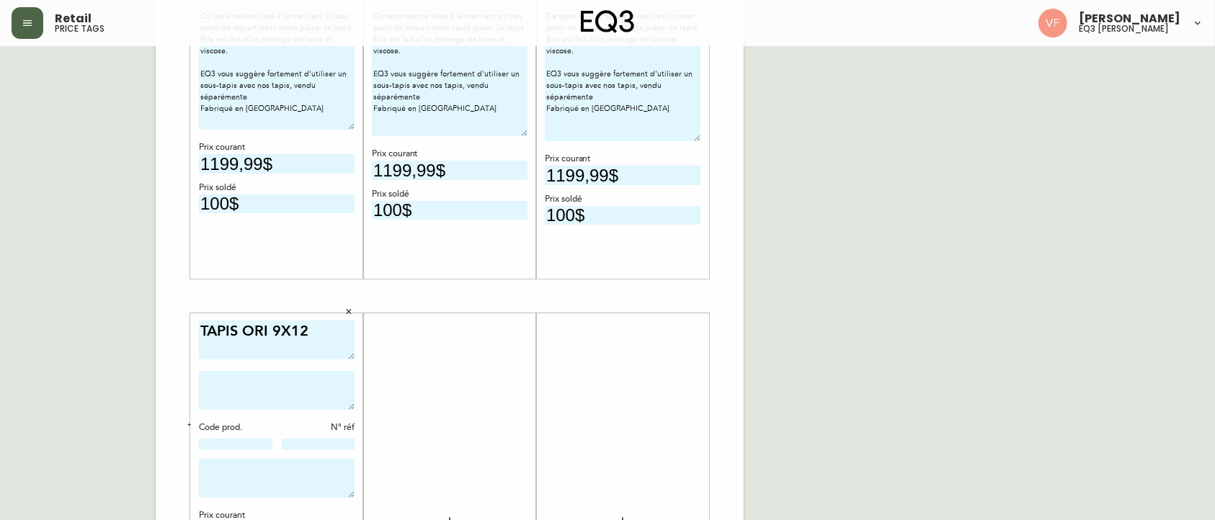
type textarea "TAPIS ORI 9X12"
click at [295, 403] on textarea at bounding box center [277, 390] width 156 height 39
type textarea "3"
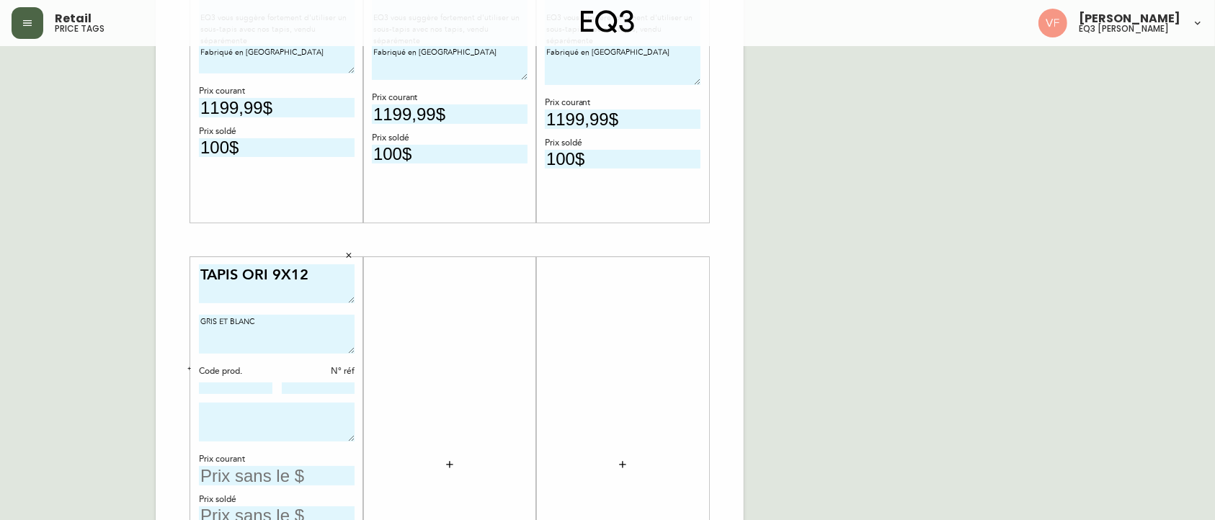
type textarea "GRIS ET BLANC"
click at [230, 380] on div "Code prod. N° réf" at bounding box center [277, 380] width 156 height 30
click at [232, 388] on input at bounding box center [235, 389] width 73 height 12
click at [319, 388] on input at bounding box center [318, 389] width 73 height 12
click at [261, 385] on input "[PHONE_NUMBER]" at bounding box center [235, 389] width 73 height 12
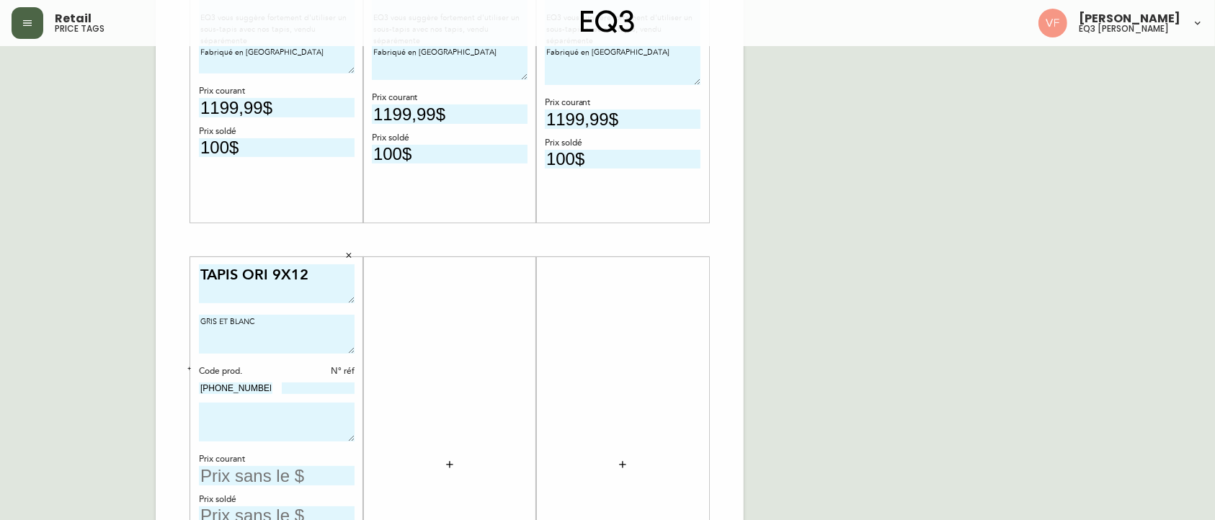
type input "[PHONE_NUMBER]"
click at [295, 389] on input at bounding box center [318, 389] width 73 height 12
type input "152"
click at [298, 415] on textarea at bounding box center [277, 422] width 156 height 39
paste textarea "Ce tapis 100 % laine est tissé à la main et présente une couleur naturelle qui …"
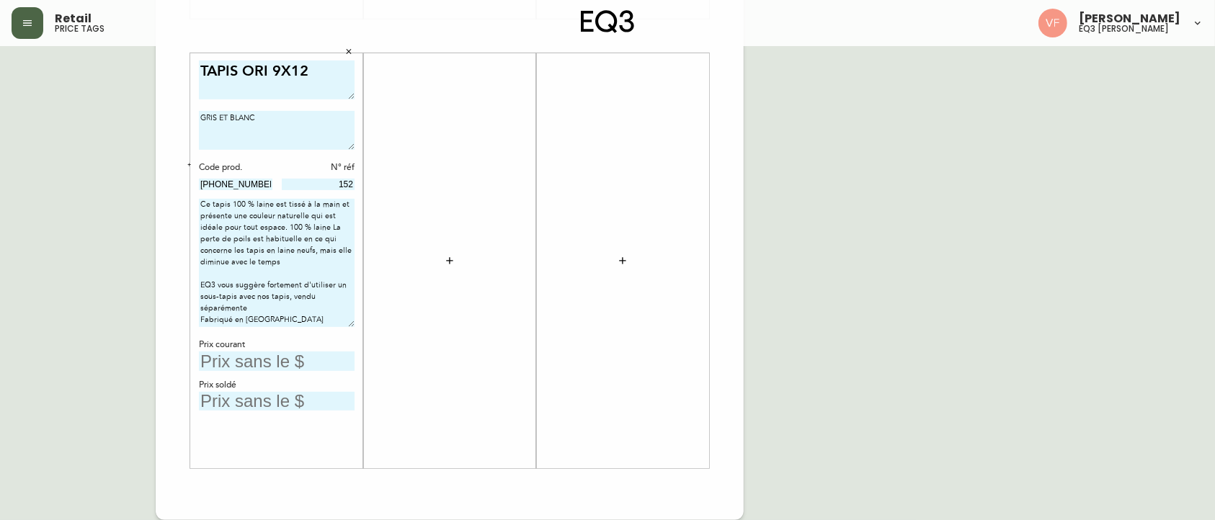
scroll to position [0, 0]
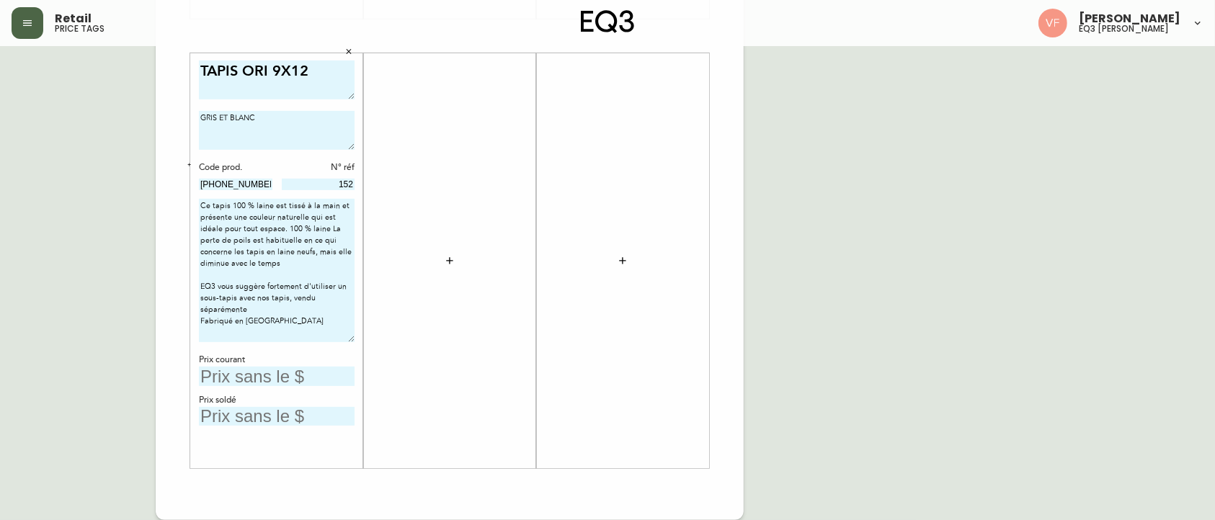
drag, startPoint x: 350, startPoint y: 234, endPoint x: 350, endPoint y: 339, distance: 104.5
click at [350, 339] on textarea "Ce tapis 100 % laine est tissé à la main et présente une couleur naturelle qui …" at bounding box center [277, 270] width 156 height 143
type textarea "Ce tapis 100 % laine est tissé à la main et présente une couleur naturelle qui …"
click at [288, 380] on input "text" at bounding box center [277, 376] width 156 height 19
type input "949,99$"
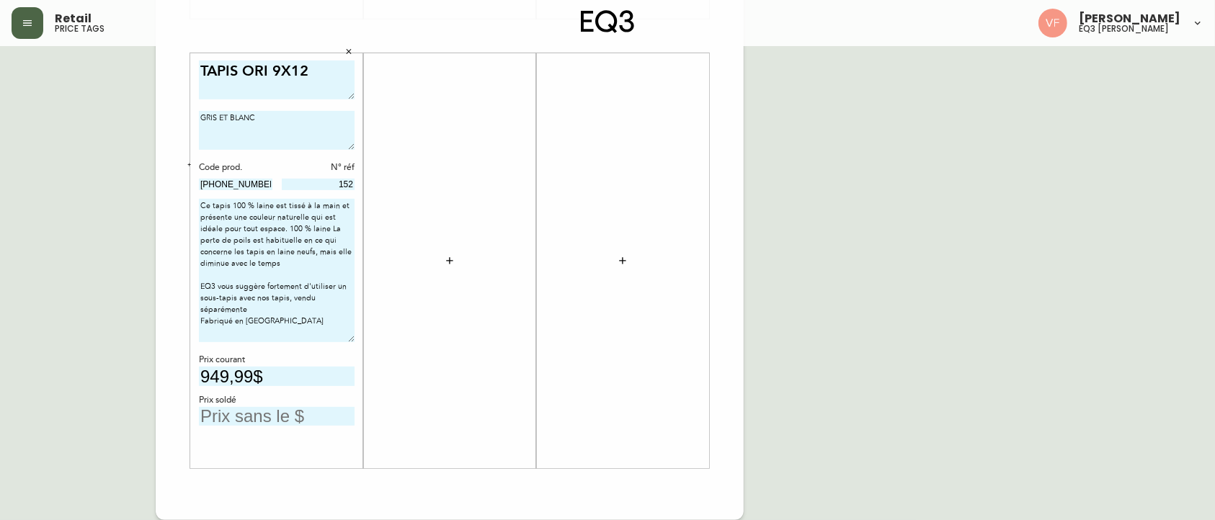
click at [294, 416] on input "text" at bounding box center [277, 416] width 156 height 19
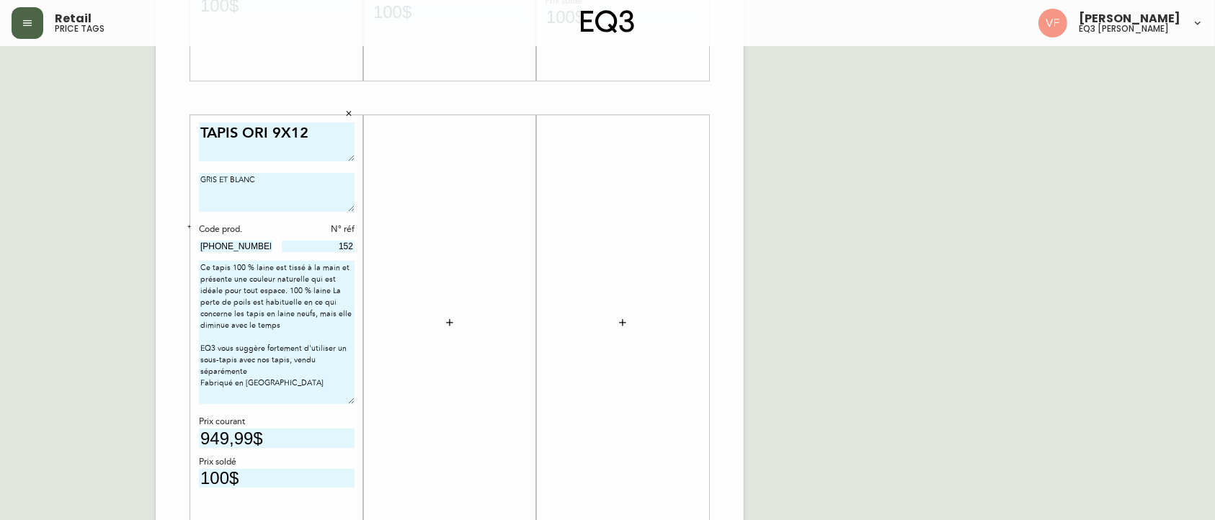
scroll to position [450, 0]
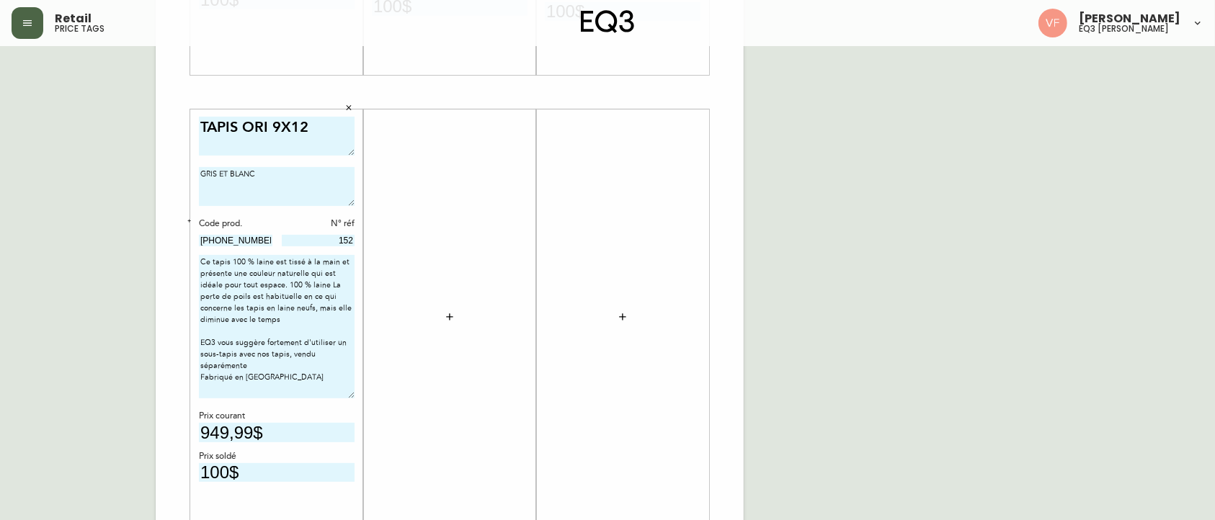
type input "100$"
click at [452, 316] on icon "button" at bounding box center [449, 316] width 6 height 6
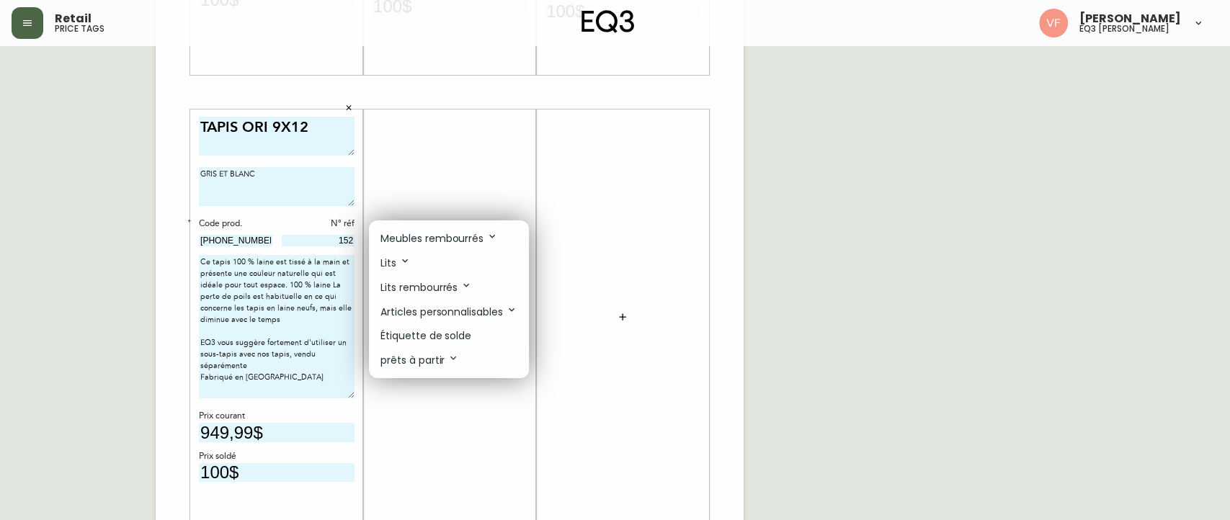
click at [429, 337] on p "Étiquette de solde" at bounding box center [425, 336] width 91 height 15
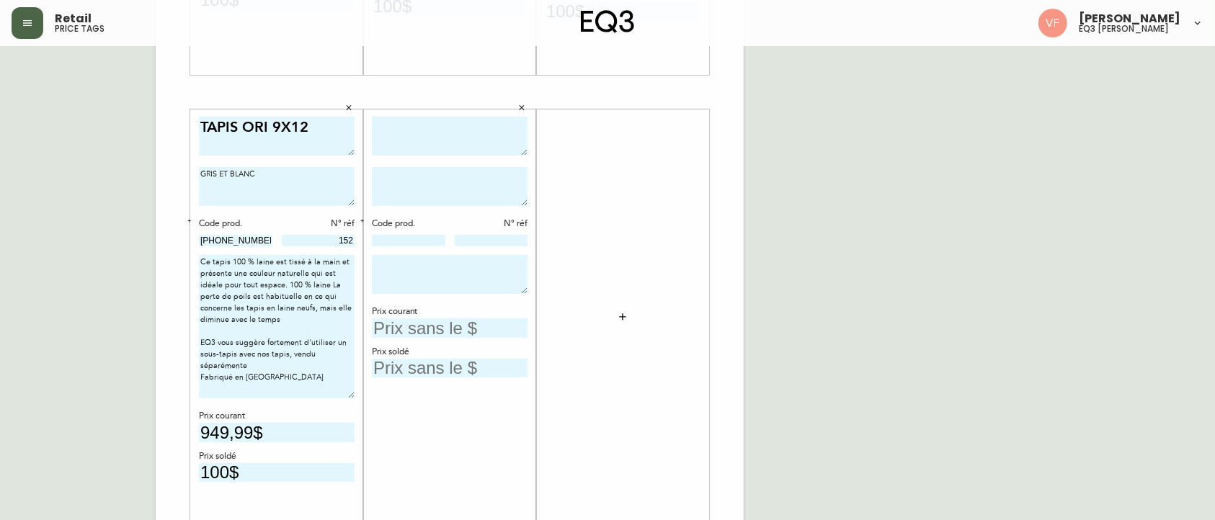
click at [422, 126] on textarea at bounding box center [450, 137] width 156 height 40
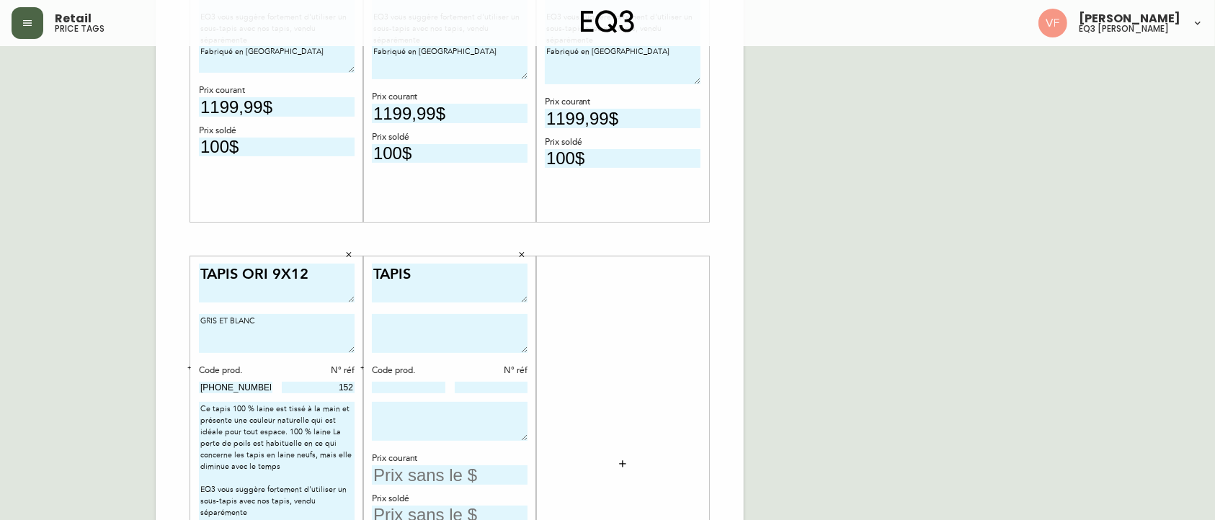
scroll to position [301, 0]
type textarea "TAPIS DERBY 8X10"
click at [434, 335] on textarea at bounding box center [450, 335] width 156 height 39
click at [398, 383] on input at bounding box center [408, 389] width 73 height 12
paste input "[PHONE_NUMBER]"
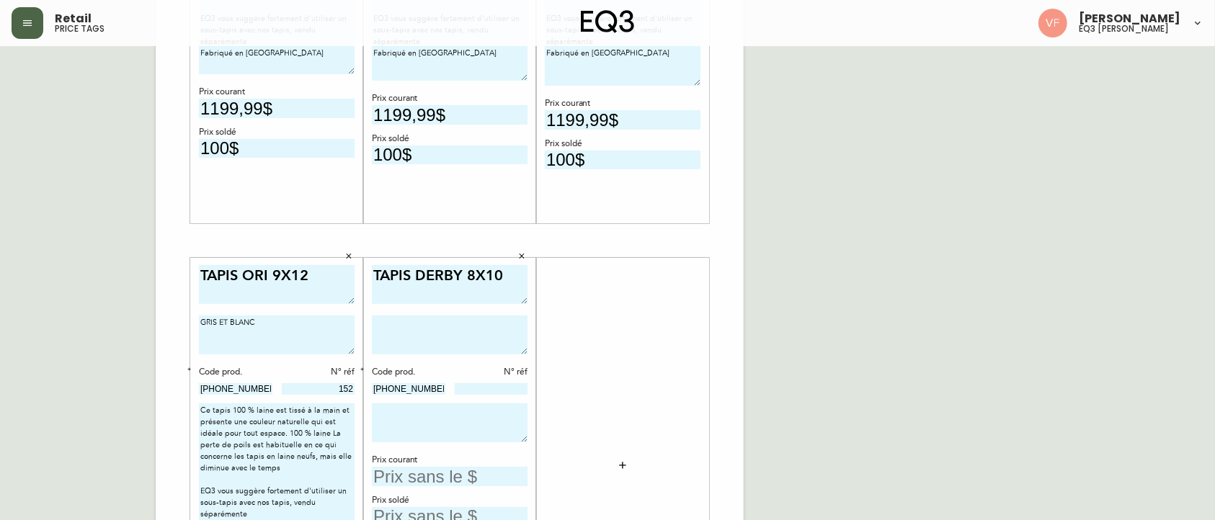
type input "[PHONE_NUMBER]"
click at [490, 387] on input at bounding box center [491, 389] width 73 height 12
type input "56"
click at [462, 322] on textarea at bounding box center [450, 335] width 156 height 39
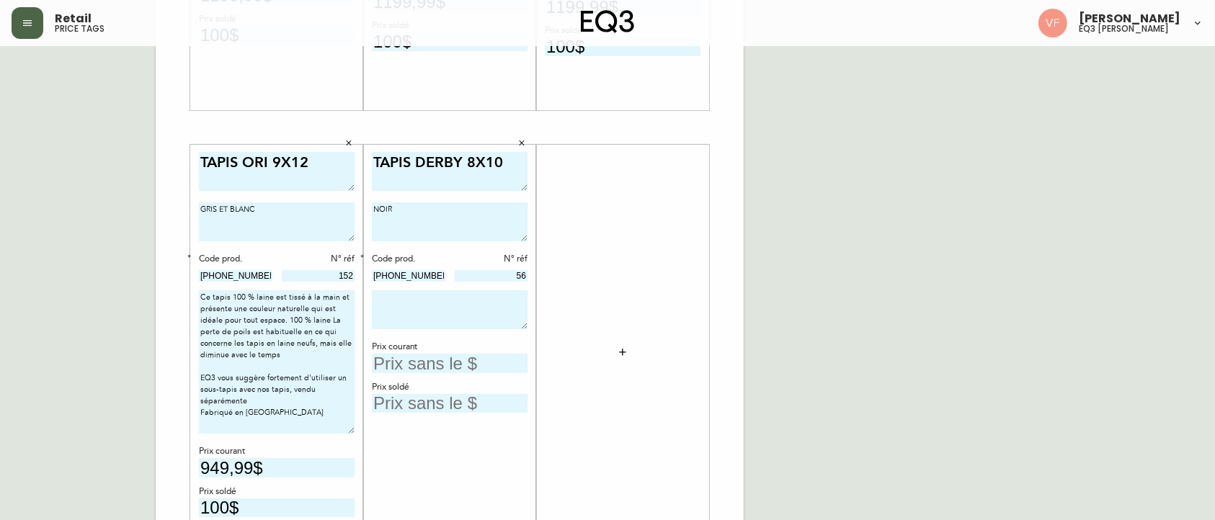
scroll to position [428, 0]
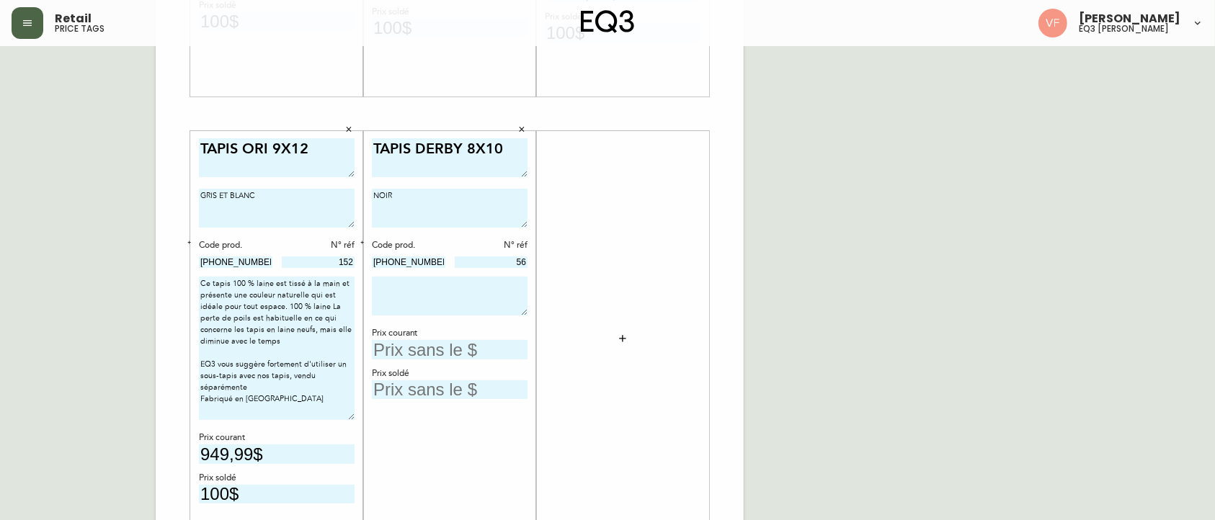
type textarea "NOIR"
click at [417, 291] on textarea at bounding box center [450, 296] width 156 height 39
paste textarea "MATÉRIAUX 80% Laine, 20% Coton TISSAGE Touffeté à la main, vieilli 225g/pi2 DES…"
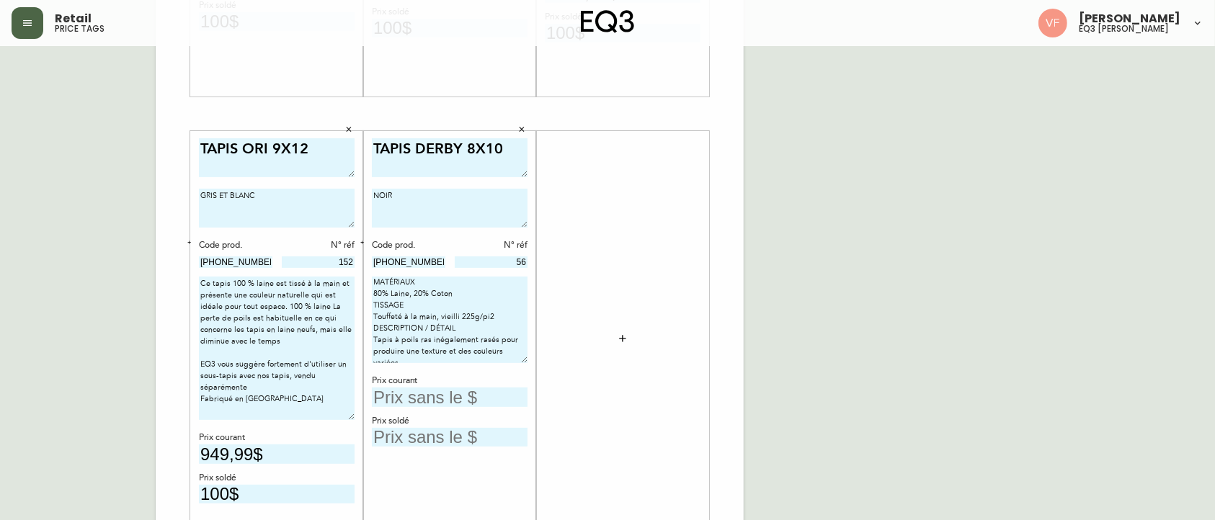
scroll to position [0, 0]
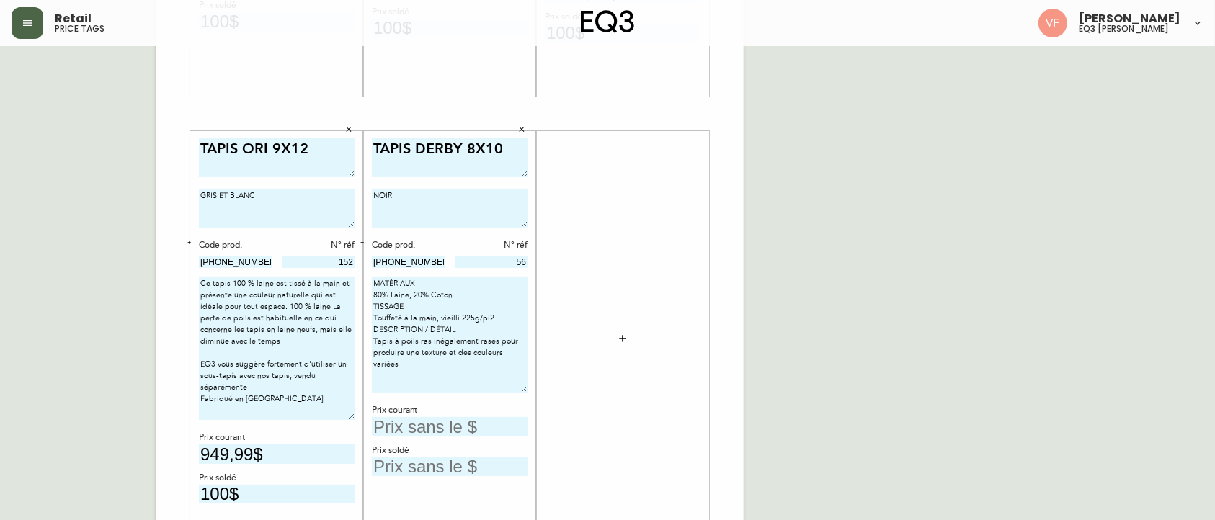
drag, startPoint x: 523, startPoint y: 311, endPoint x: 522, endPoint y: 389, distance: 77.8
click at [522, 389] on textarea "MATÉRIAUX 80% Laine, 20% Coton TISSAGE Touffeté à la main, vieilli 225g/pi2 DES…" at bounding box center [450, 335] width 156 height 116
type textarea "MATÉRIAUX 80% Laine, 20% Coton TISSAGE Touffeté à la main, vieilli 225g/pi2 DES…"
click at [442, 429] on input "text" at bounding box center [450, 426] width 156 height 19
type input "999,99$"
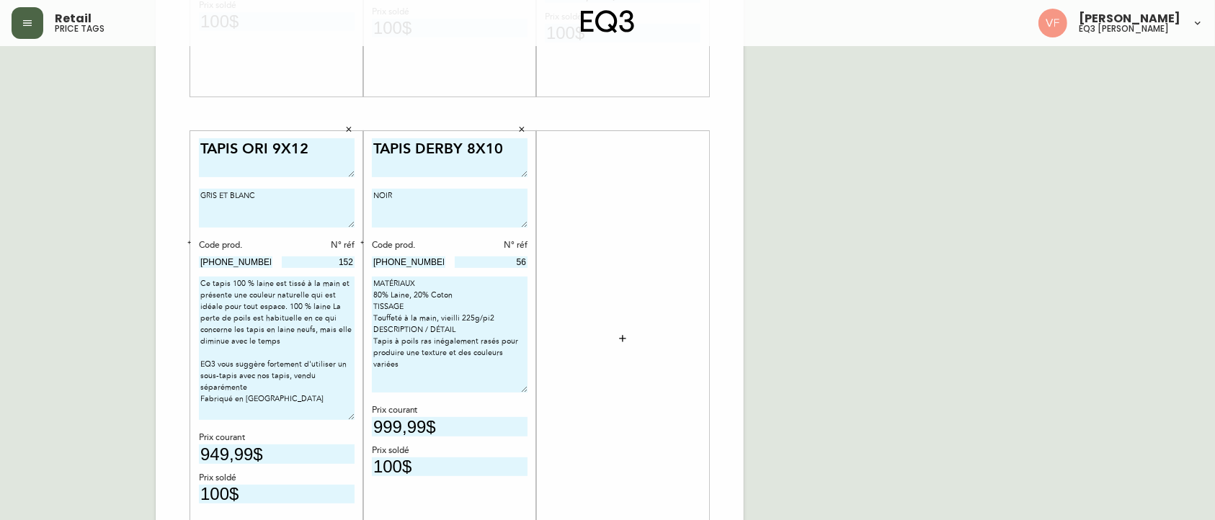
type input "100$"
